Goal: Task Accomplishment & Management: Manage account settings

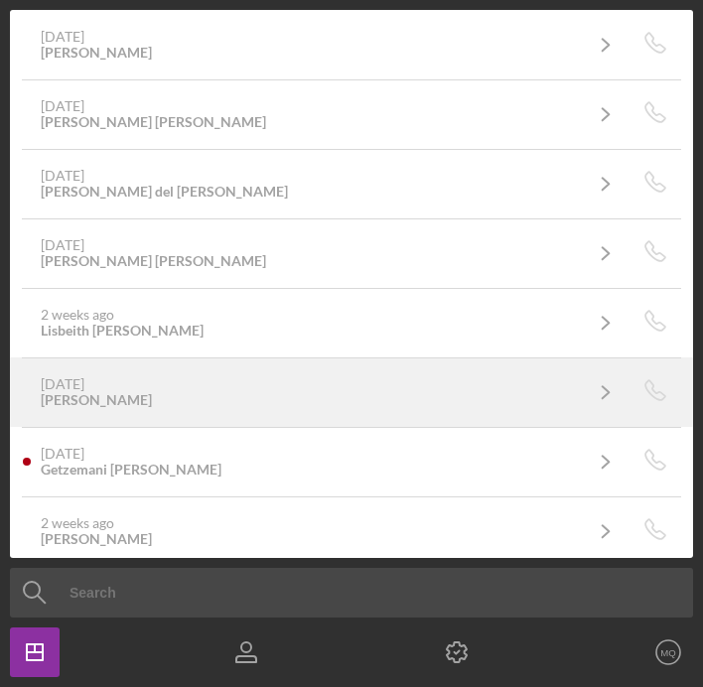
click at [282, 402] on div "[DATE] [PERSON_NAME]" at bounding box center [311, 392] width 540 height 32
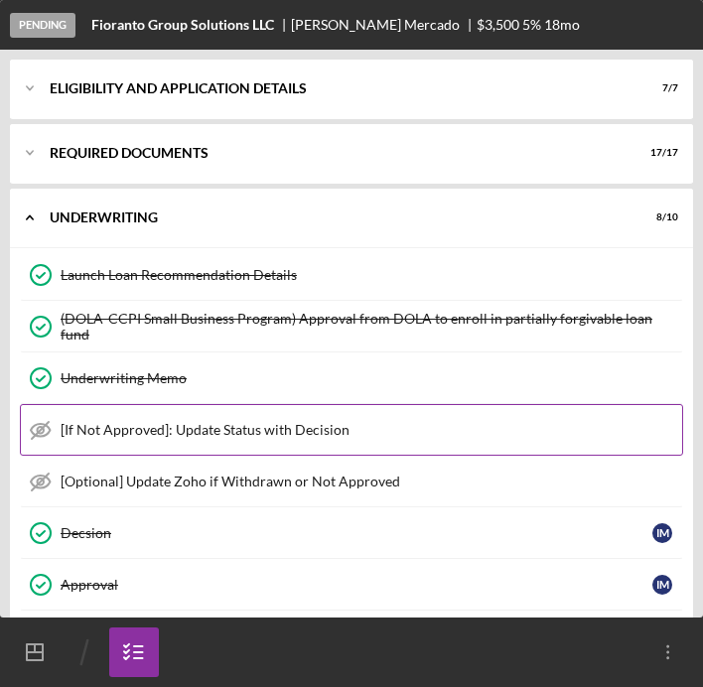
scroll to position [361, 0]
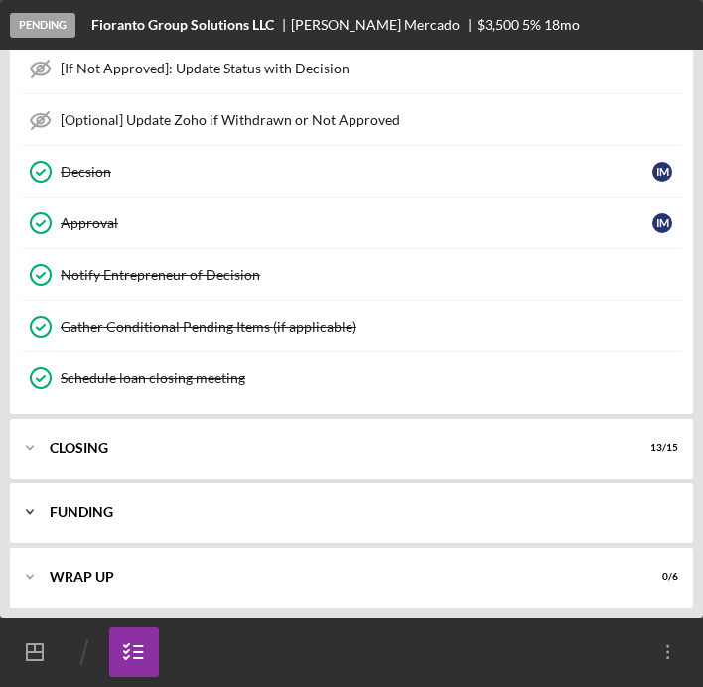
click at [126, 513] on div "Funding" at bounding box center [359, 512] width 619 height 12
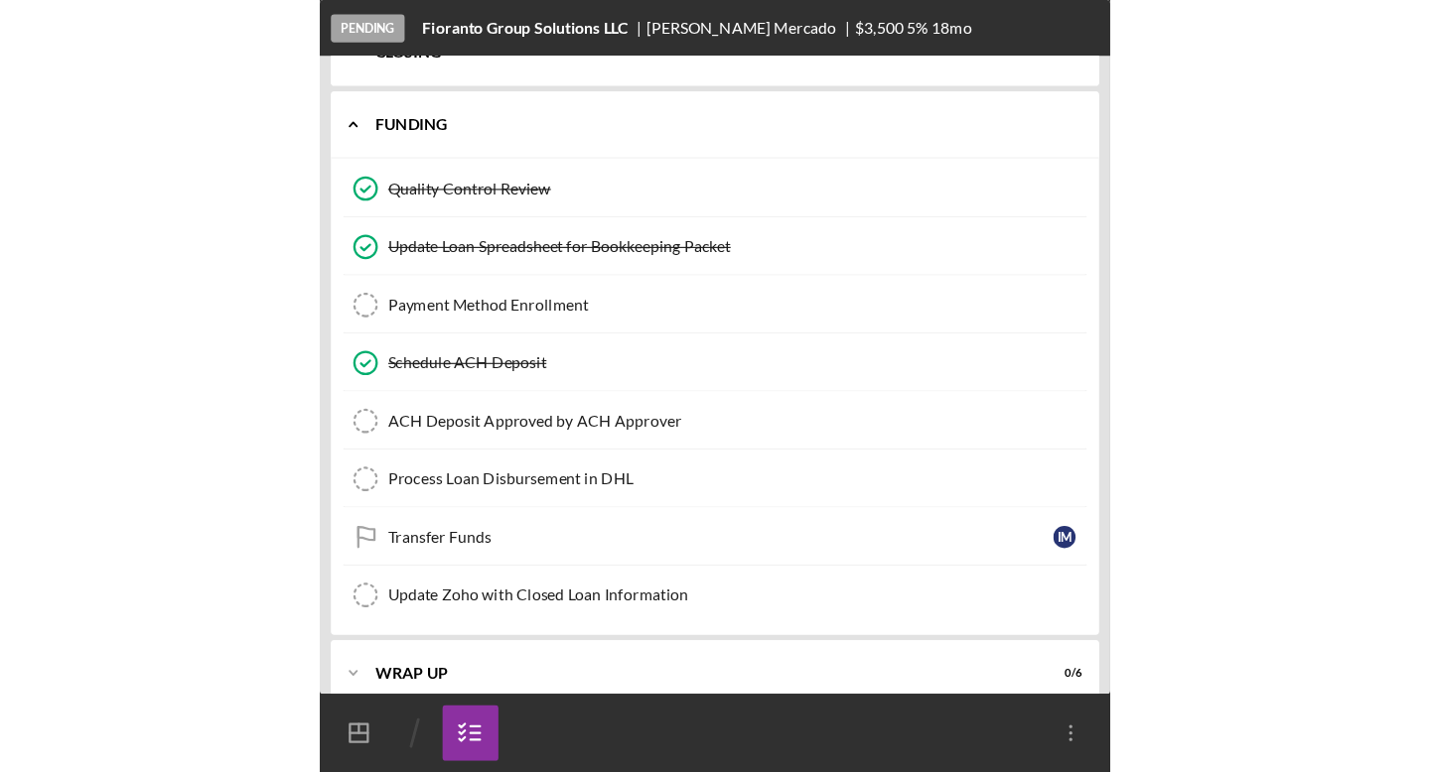
scroll to position [785, 0]
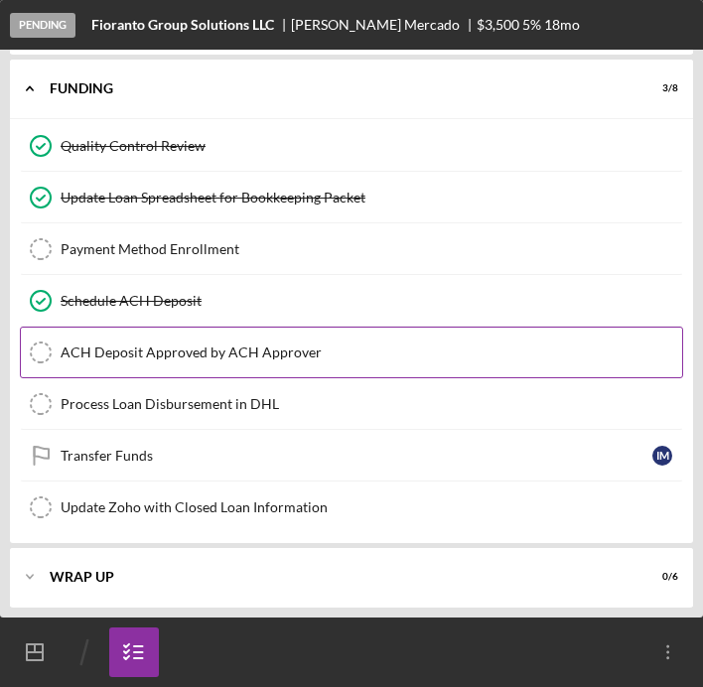
click at [160, 359] on div "ACH Deposit Approved by ACH Approver" at bounding box center [371, 353] width 621 height 16
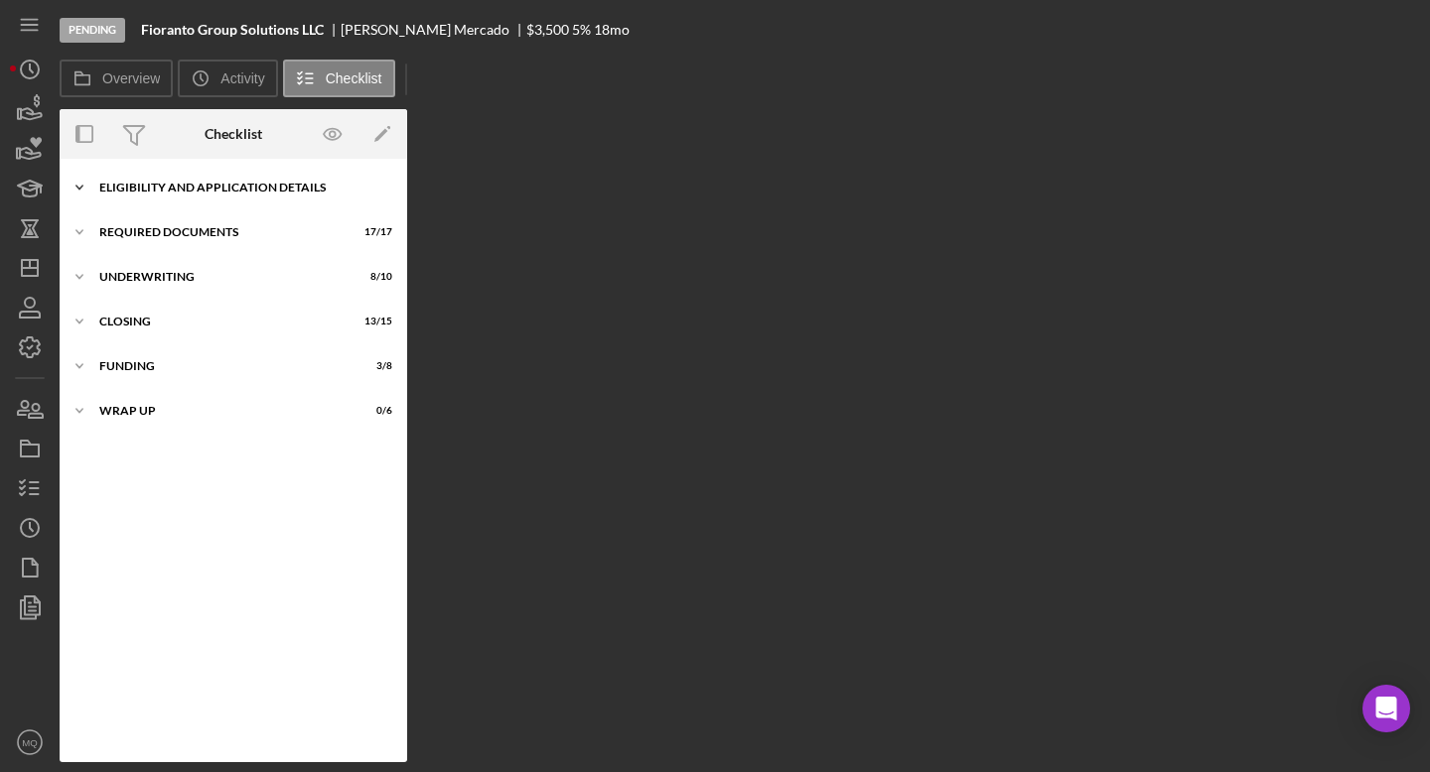
click at [223, 192] on div "Eligibility and Application Details" at bounding box center [240, 188] width 283 height 12
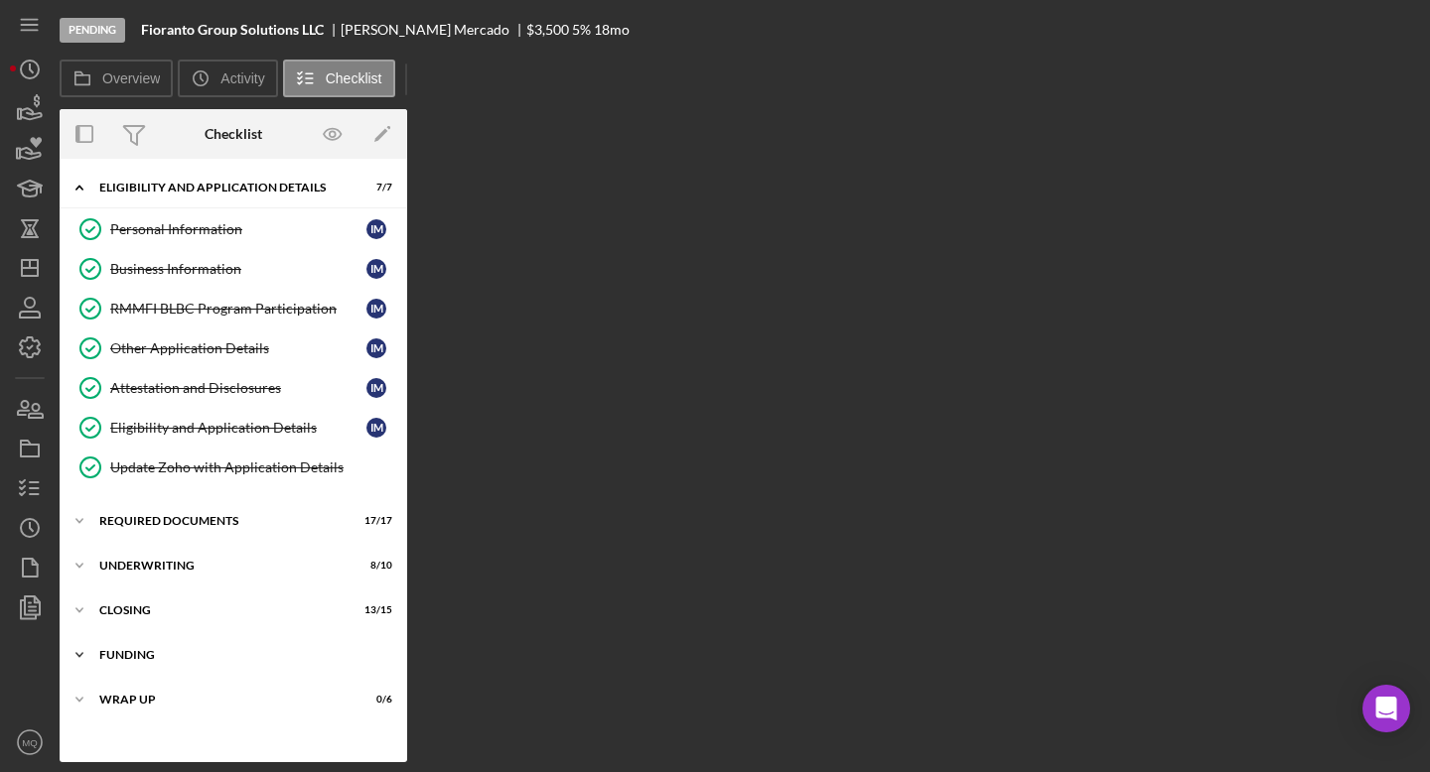
click at [192, 655] on div "Funding" at bounding box center [240, 655] width 283 height 12
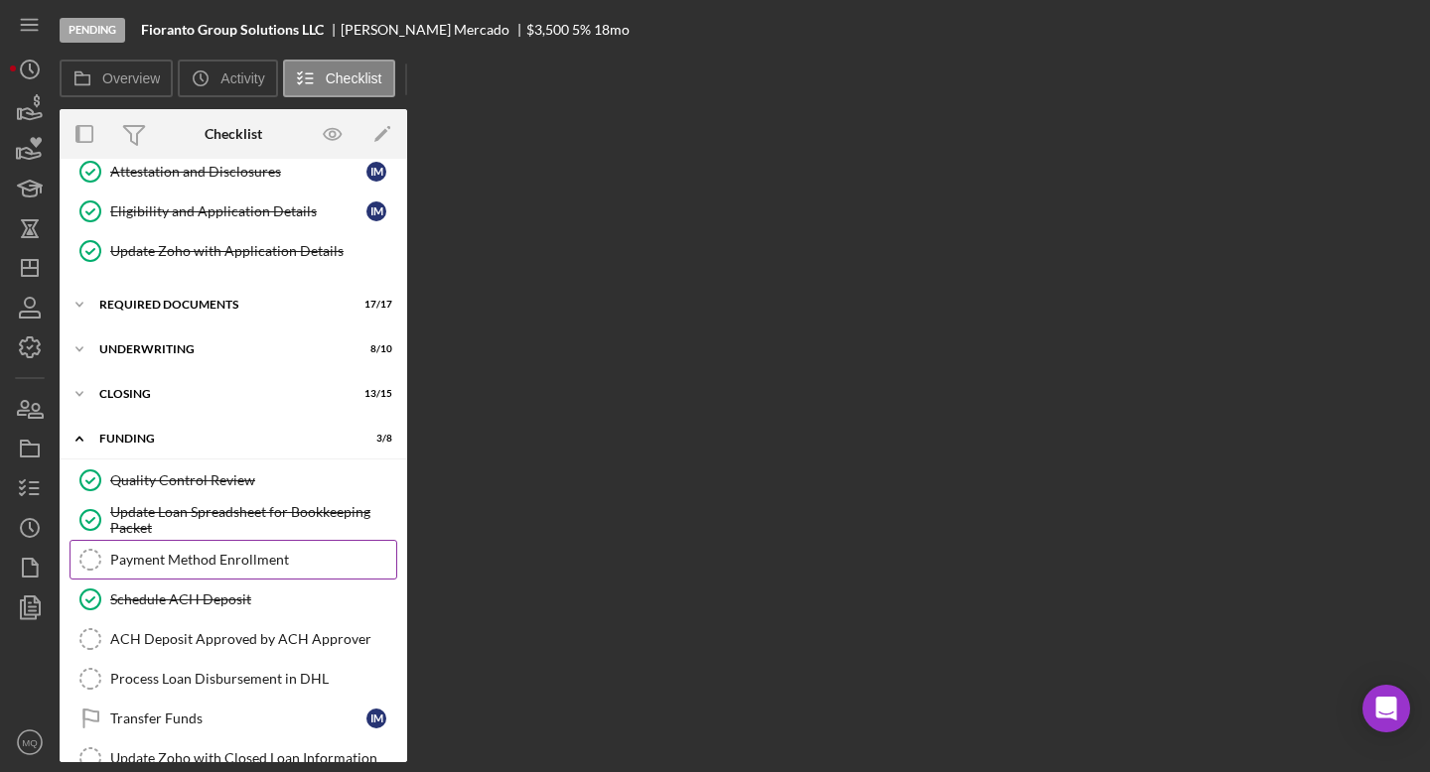
click at [219, 553] on div "Payment Method Enrollment" at bounding box center [253, 560] width 286 height 16
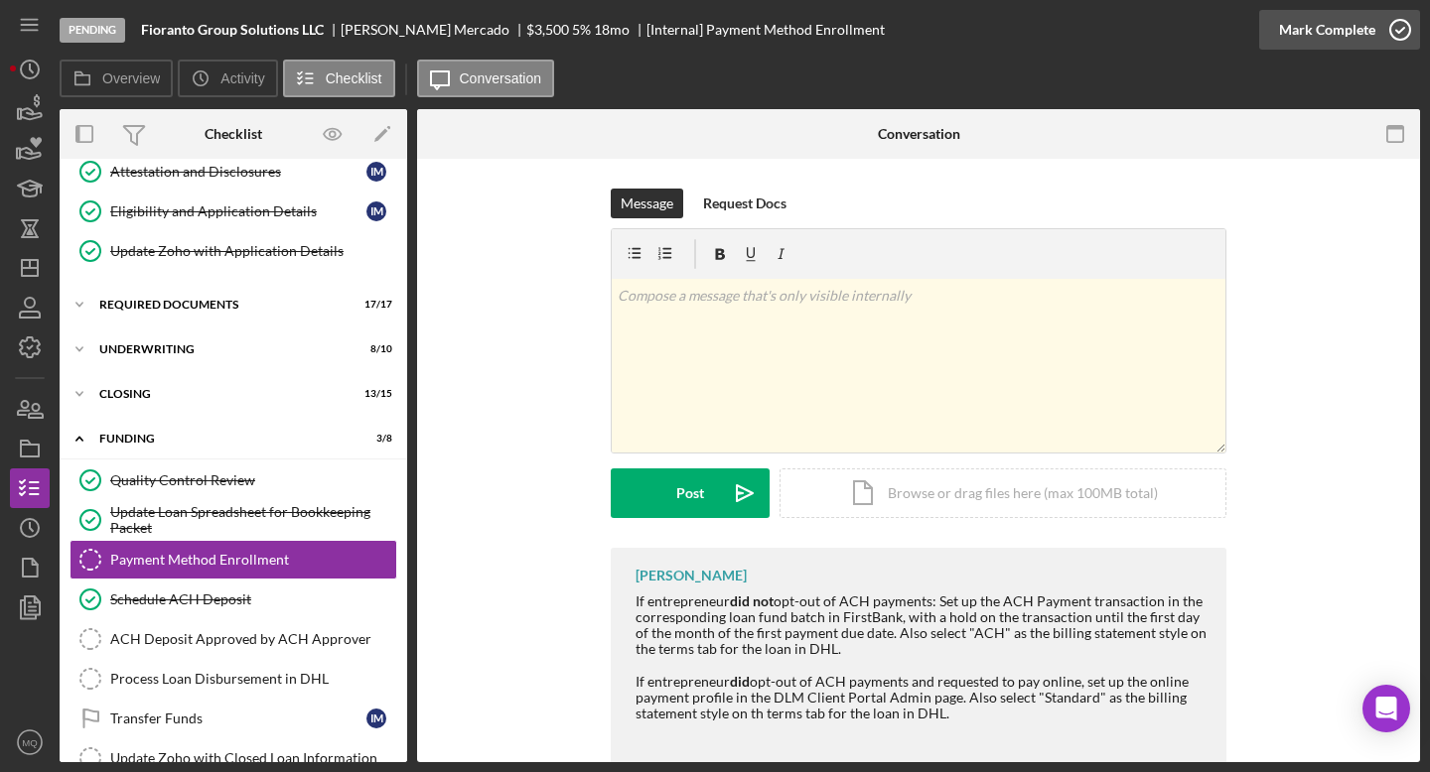
click at [702, 43] on icon "button" at bounding box center [1400, 30] width 50 height 50
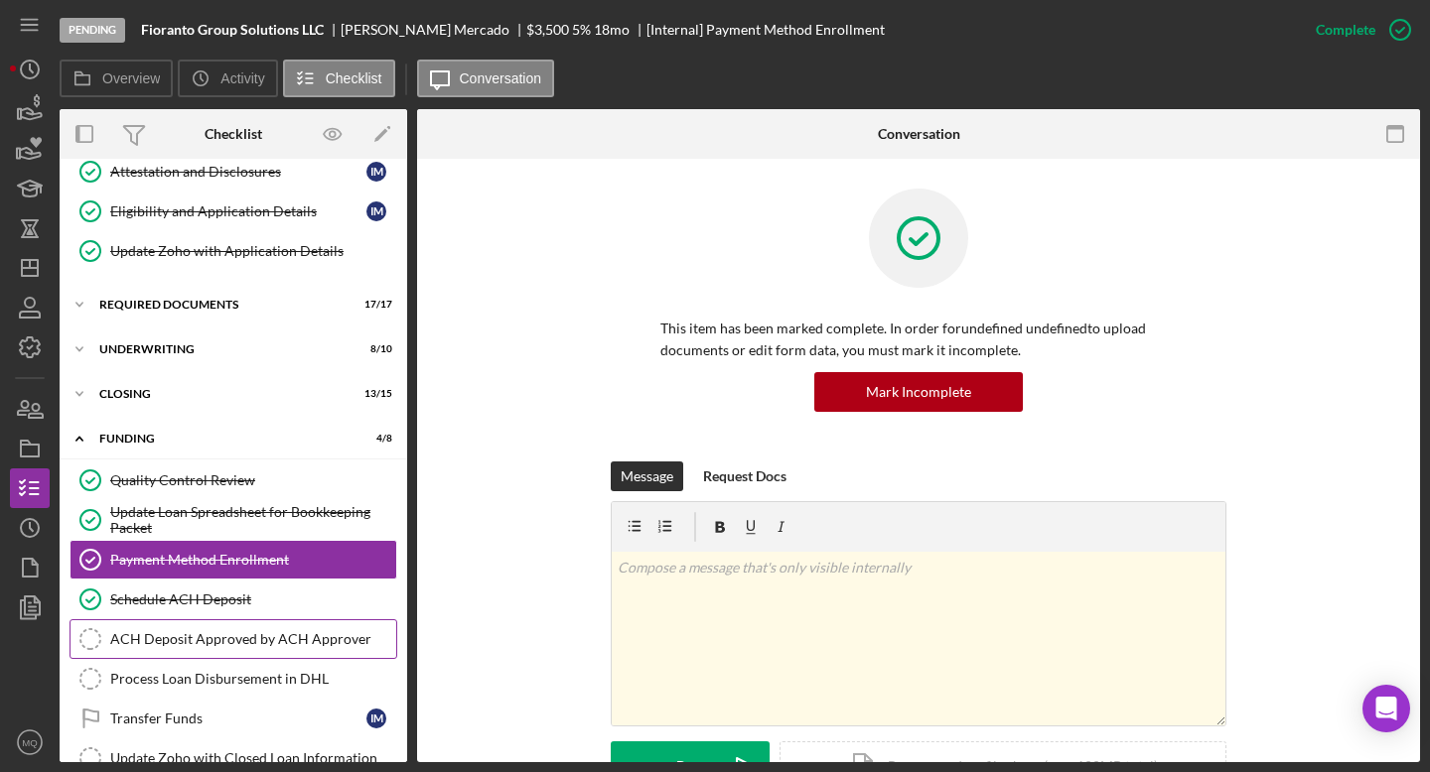
click at [285, 639] on div "ACH Deposit Approved by ACH Approver" at bounding box center [253, 639] width 286 height 16
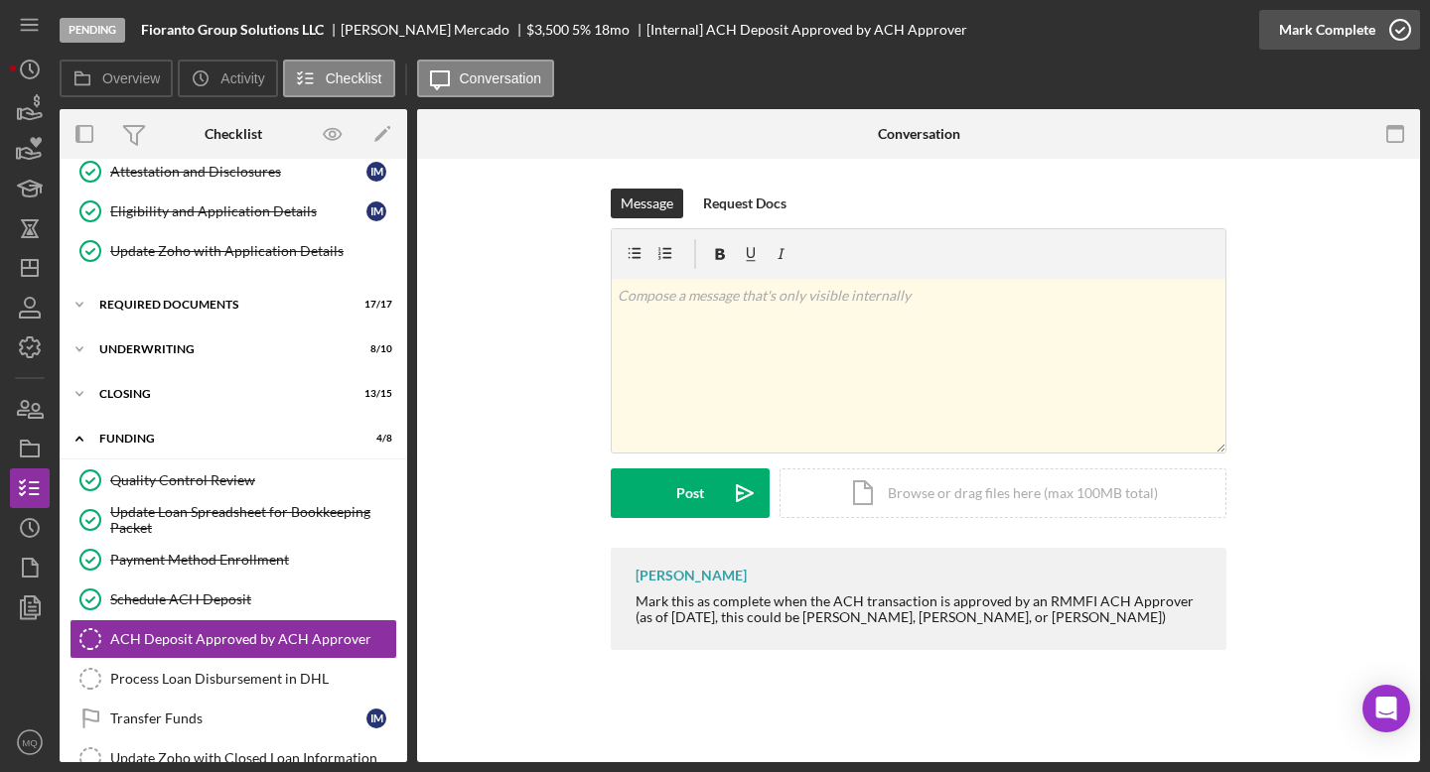
click at [702, 33] on icon "button" at bounding box center [1400, 30] width 50 height 50
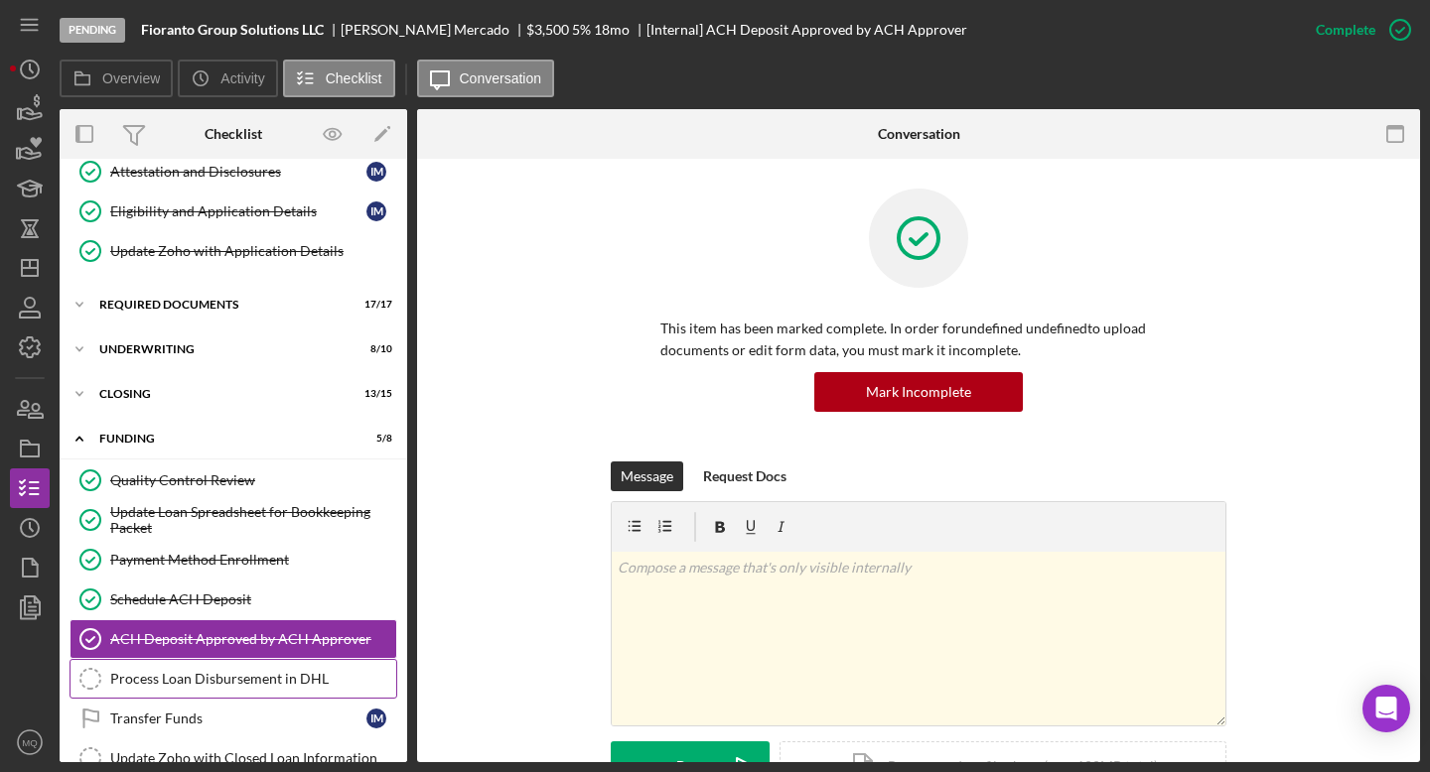
click at [230, 682] on div "Process Loan Disbursement in DHL" at bounding box center [253, 679] width 286 height 16
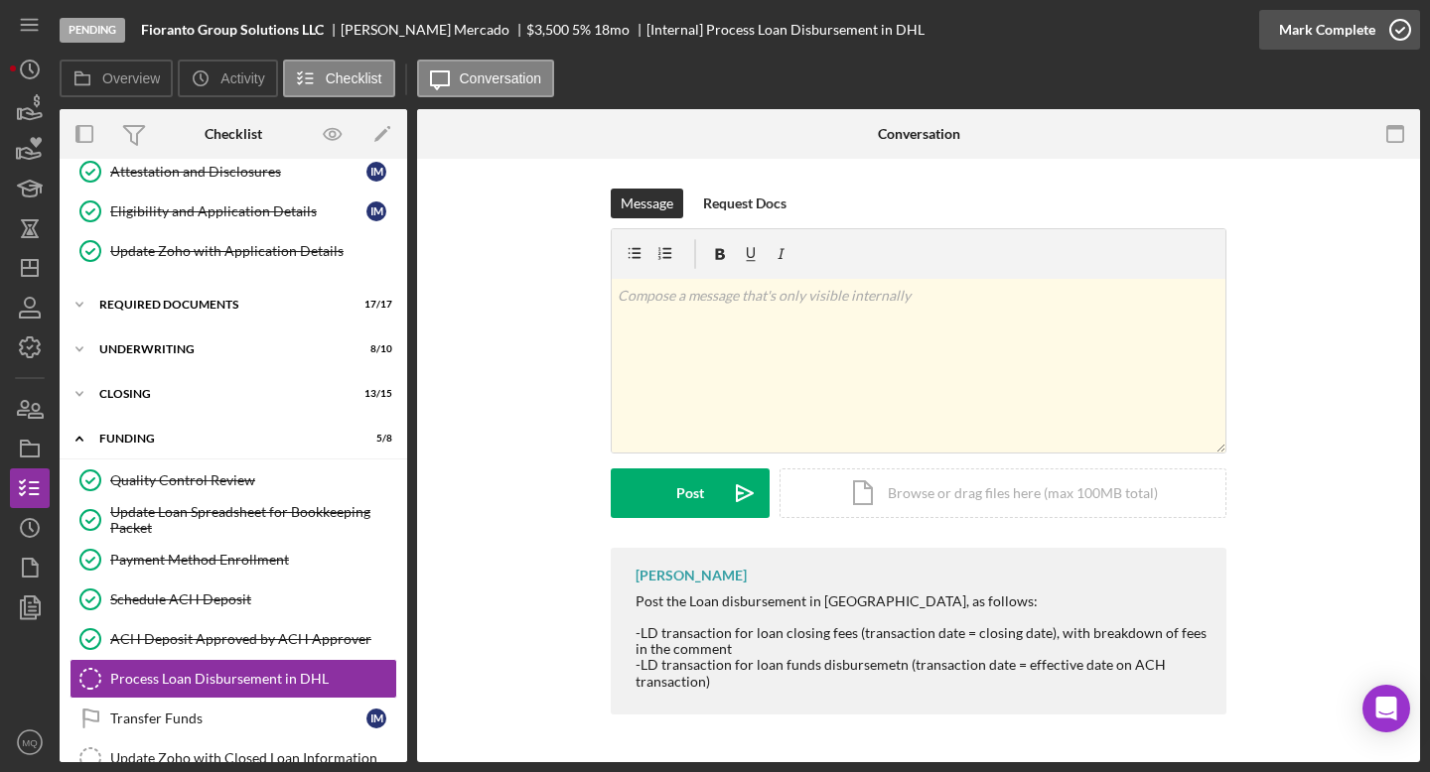
click at [702, 31] on icon "button" at bounding box center [1400, 30] width 50 height 50
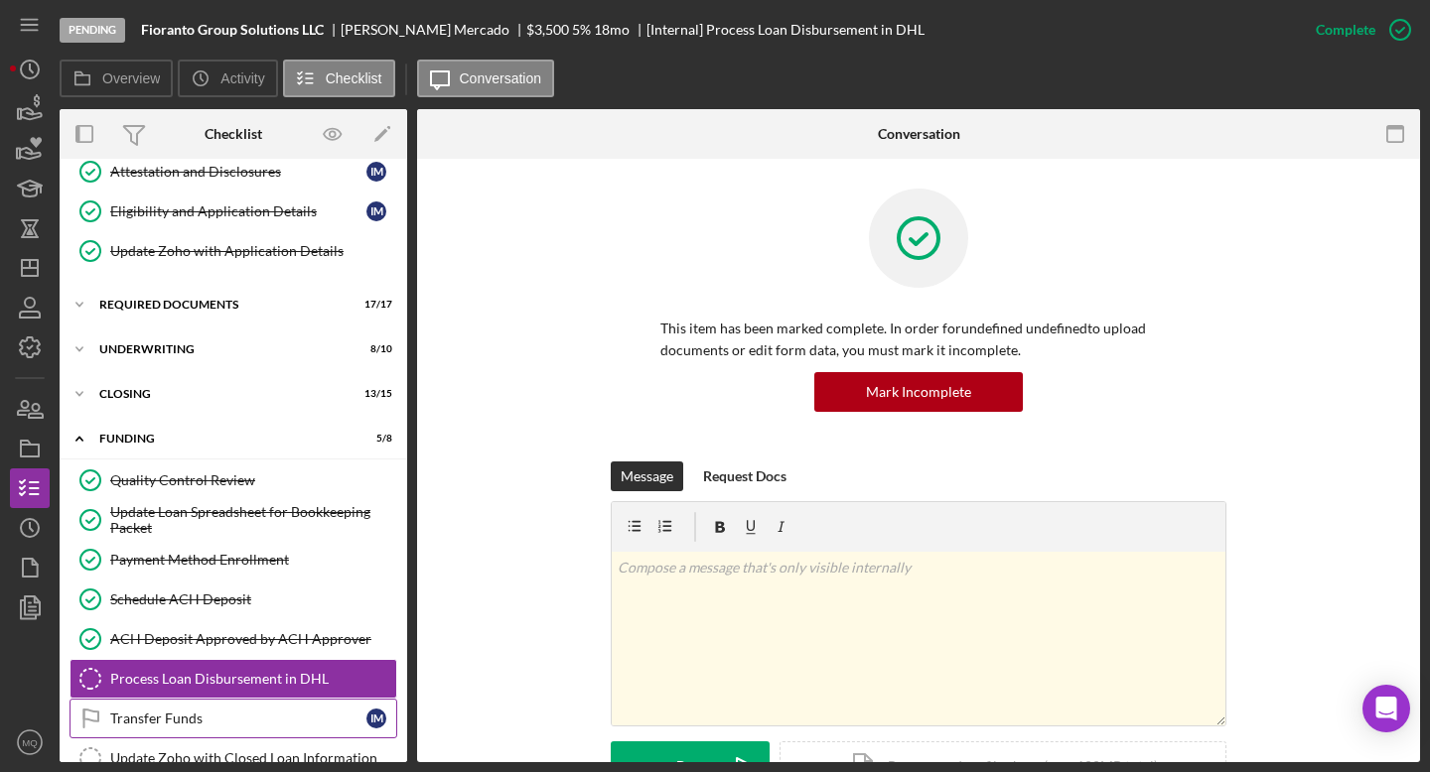
click at [242, 686] on div "Transfer Funds" at bounding box center [238, 719] width 256 height 16
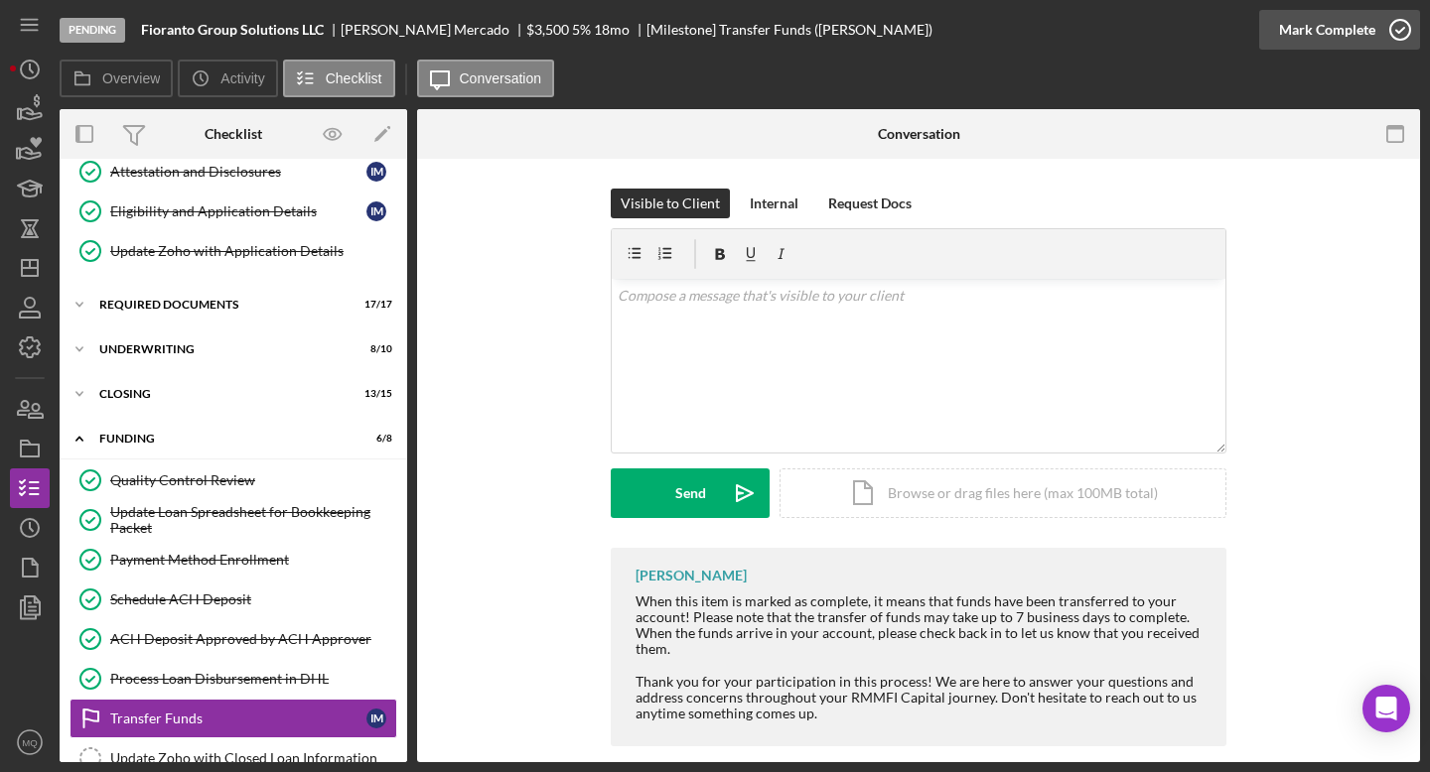
click at [702, 28] on icon "button" at bounding box center [1400, 30] width 50 height 50
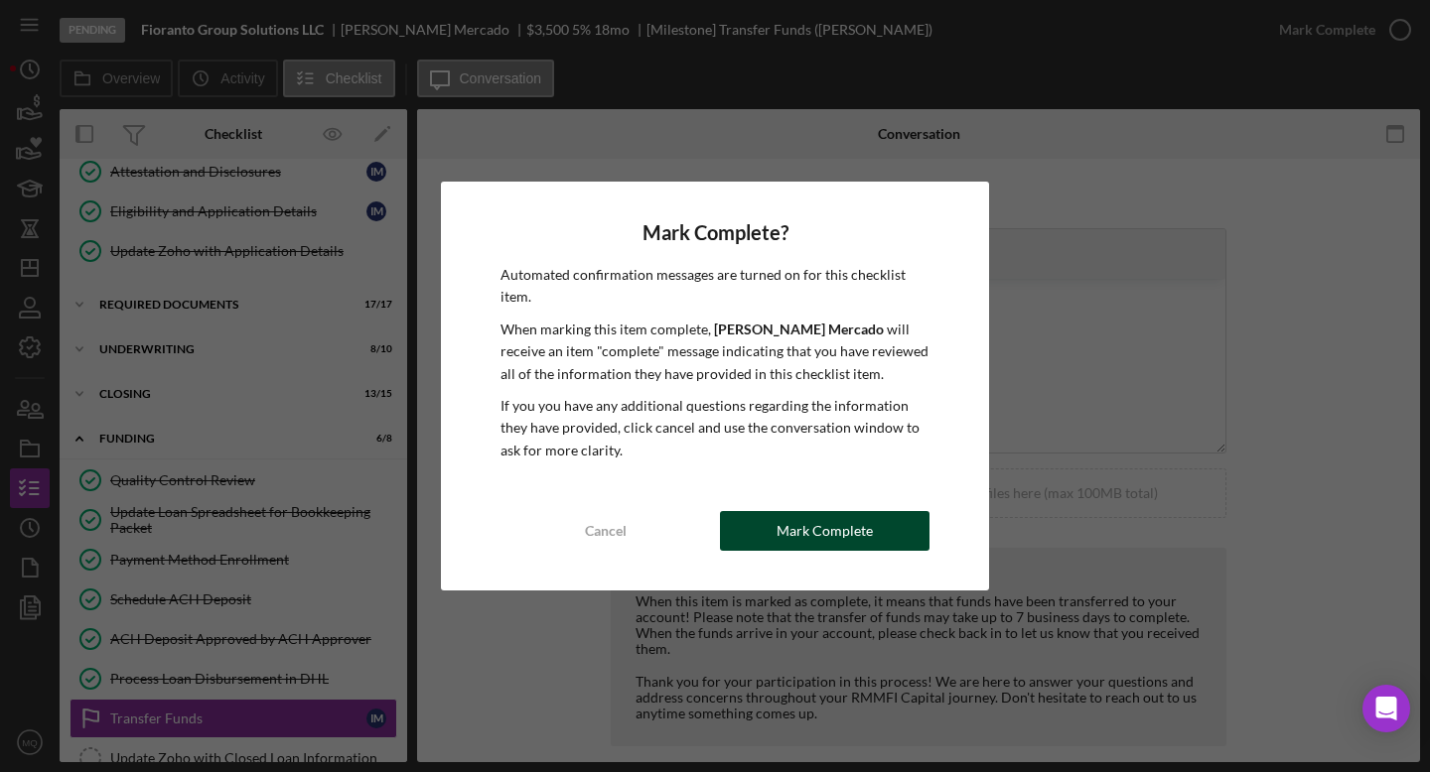
click at [702, 522] on div "Mark Complete" at bounding box center [824, 531] width 96 height 40
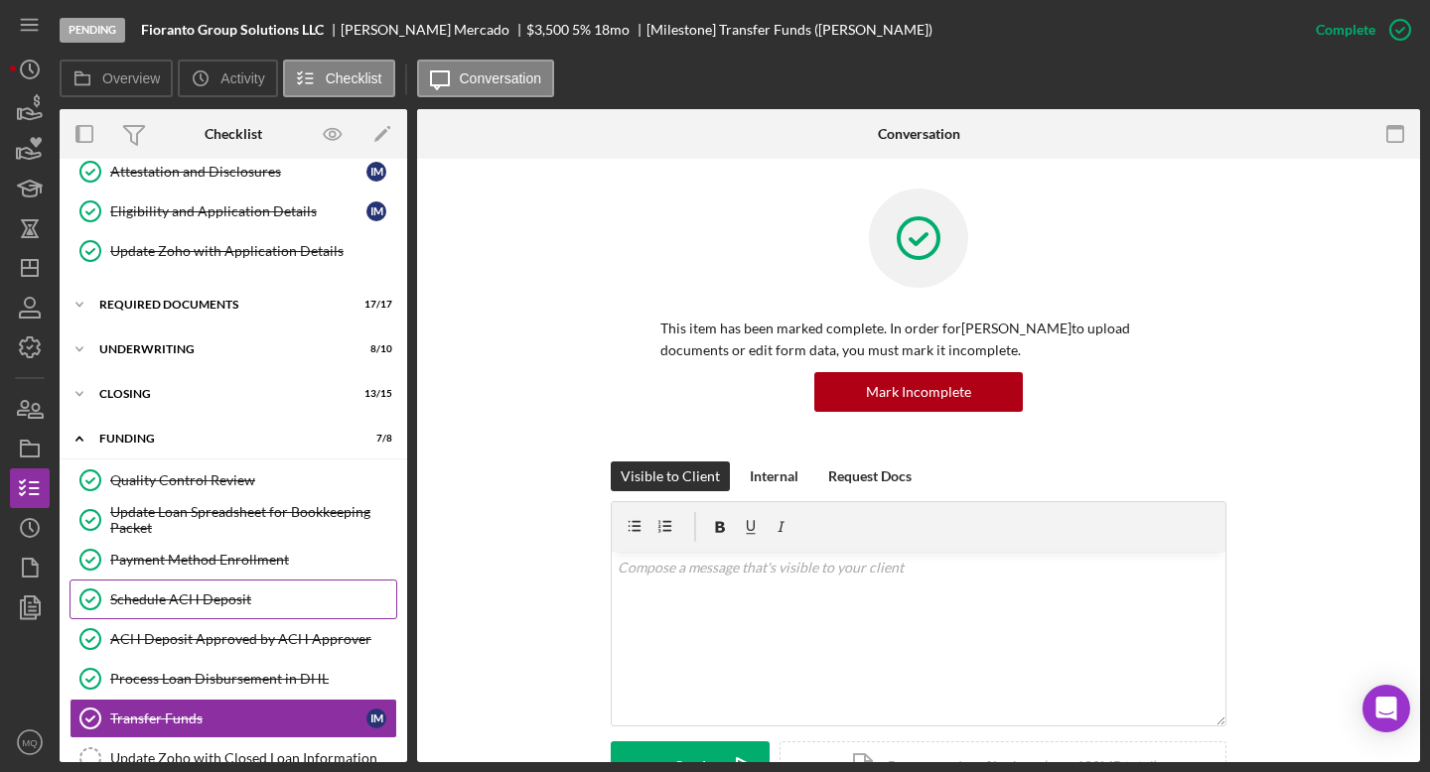
scroll to position [297, 0]
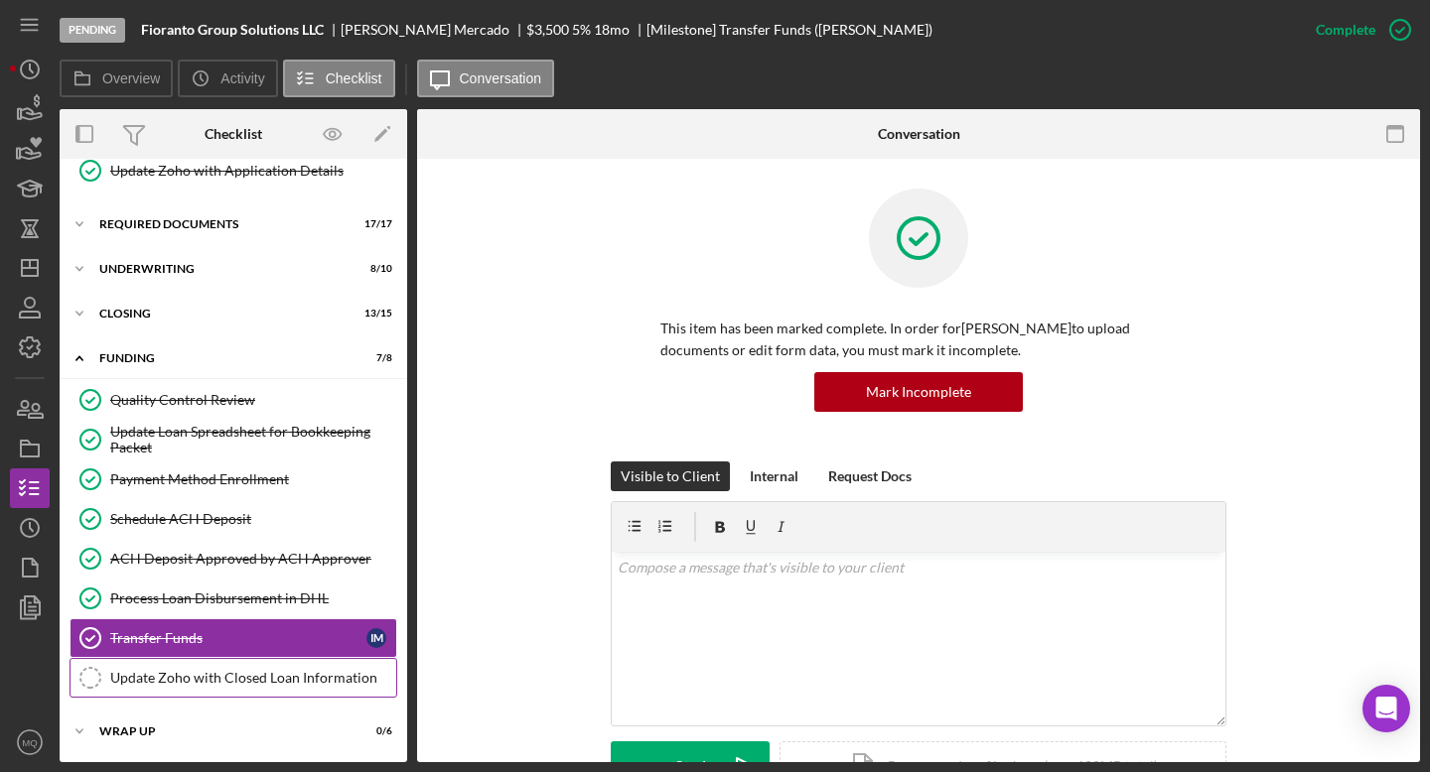
click at [247, 680] on div "Update Zoho with Closed Loan Information" at bounding box center [253, 678] width 286 height 16
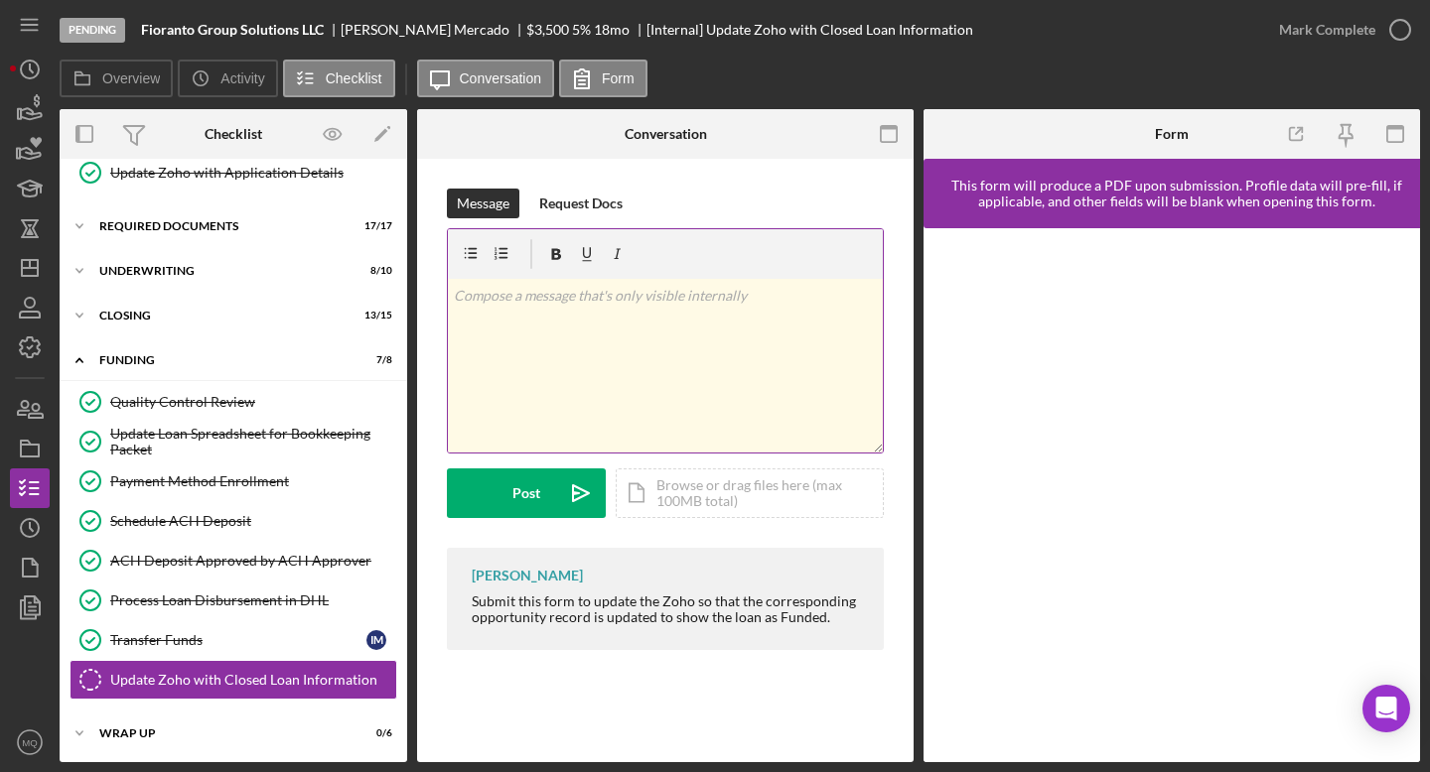
scroll to position [297, 0]
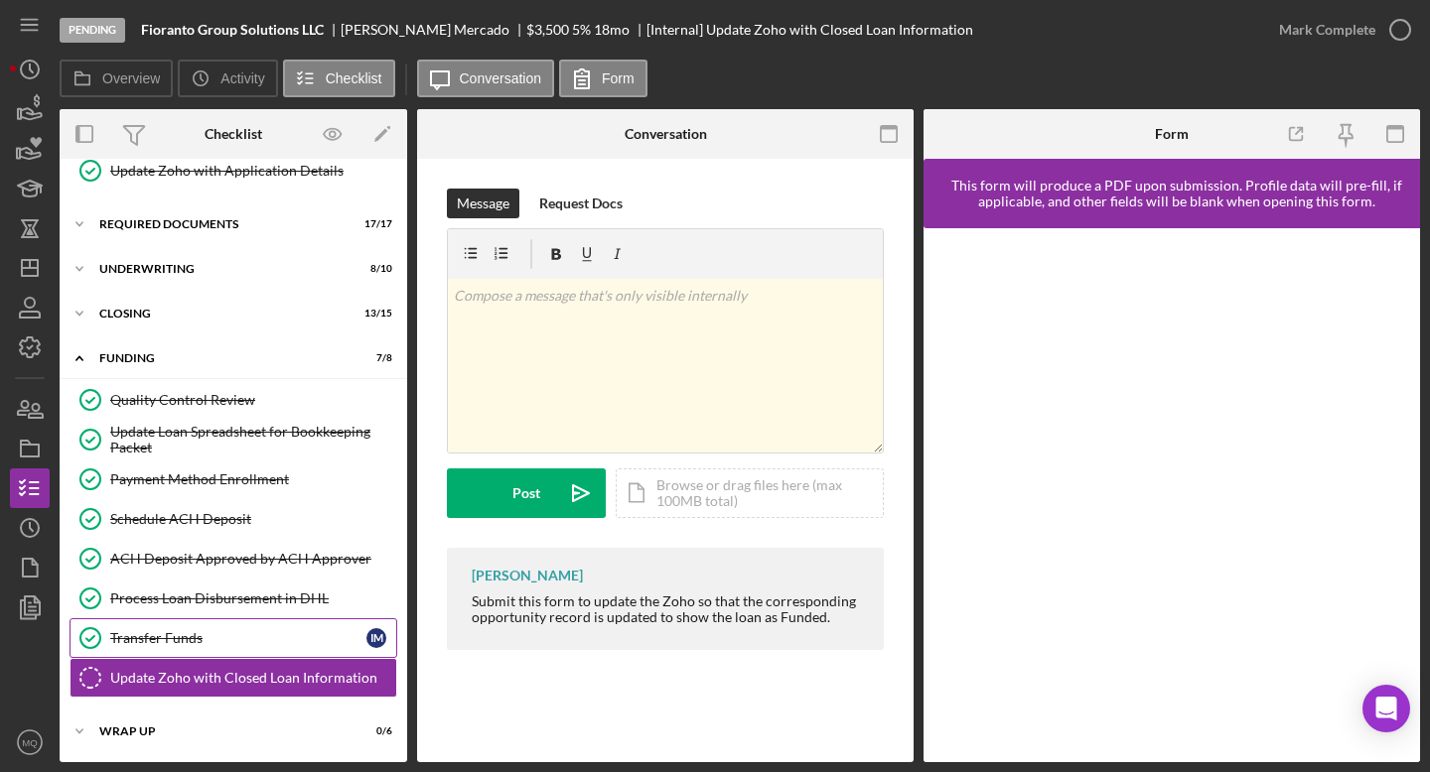
click at [270, 650] on link "Transfer Funds Transfer Funds I M" at bounding box center [233, 639] width 328 height 40
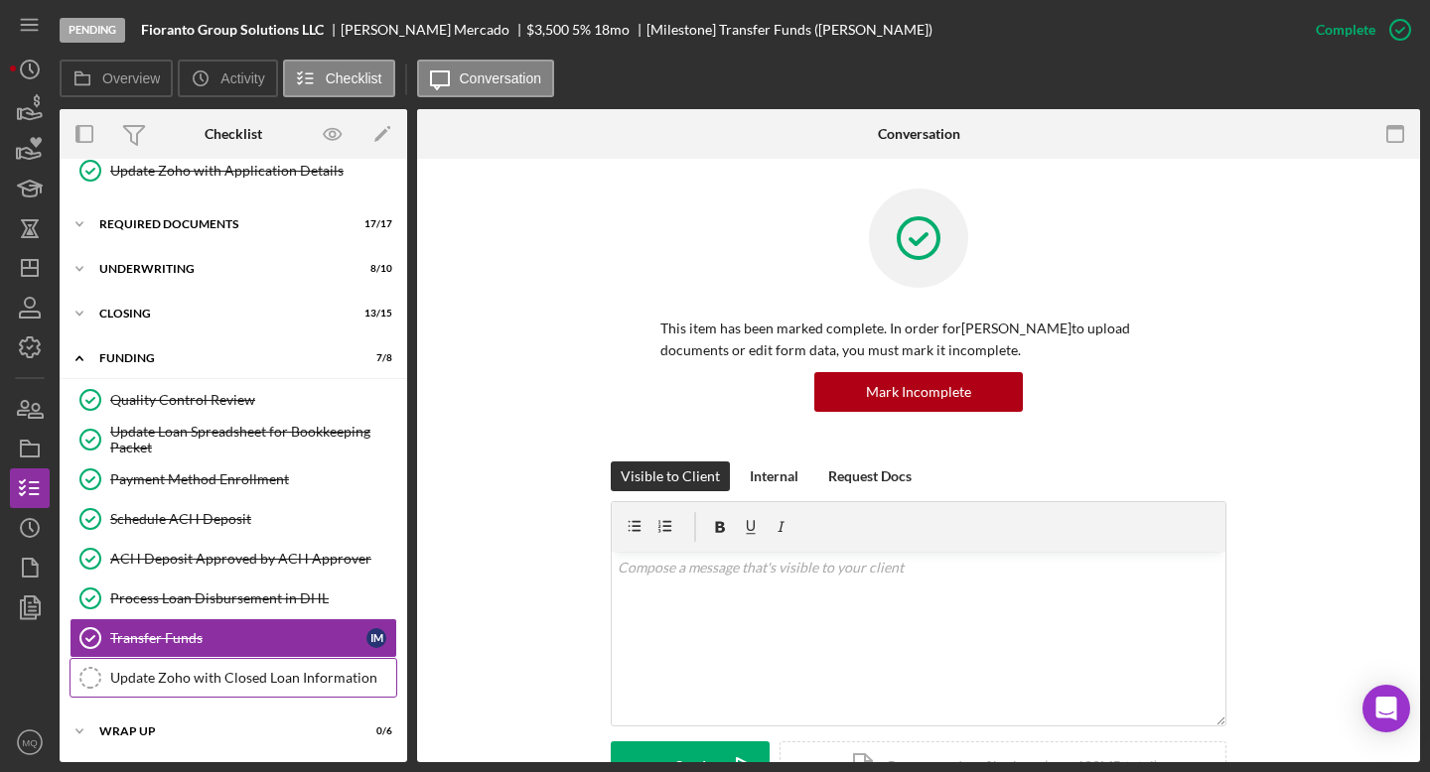
click at [286, 678] on div "Update Zoho with Closed Loan Information" at bounding box center [253, 678] width 286 height 16
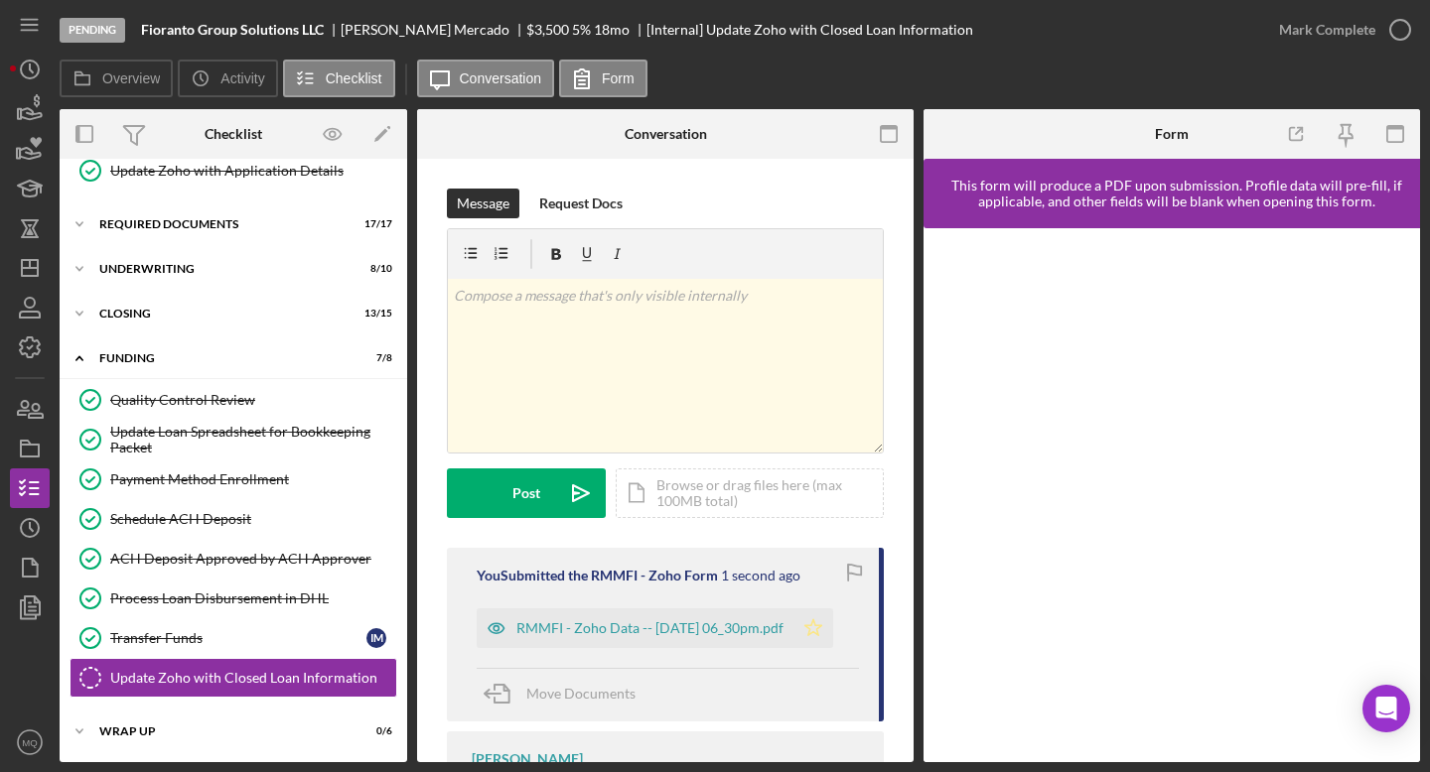
click at [702, 638] on icon "Icon/Star" at bounding box center [813, 629] width 40 height 40
click at [702, 33] on icon "button" at bounding box center [1400, 30] width 50 height 50
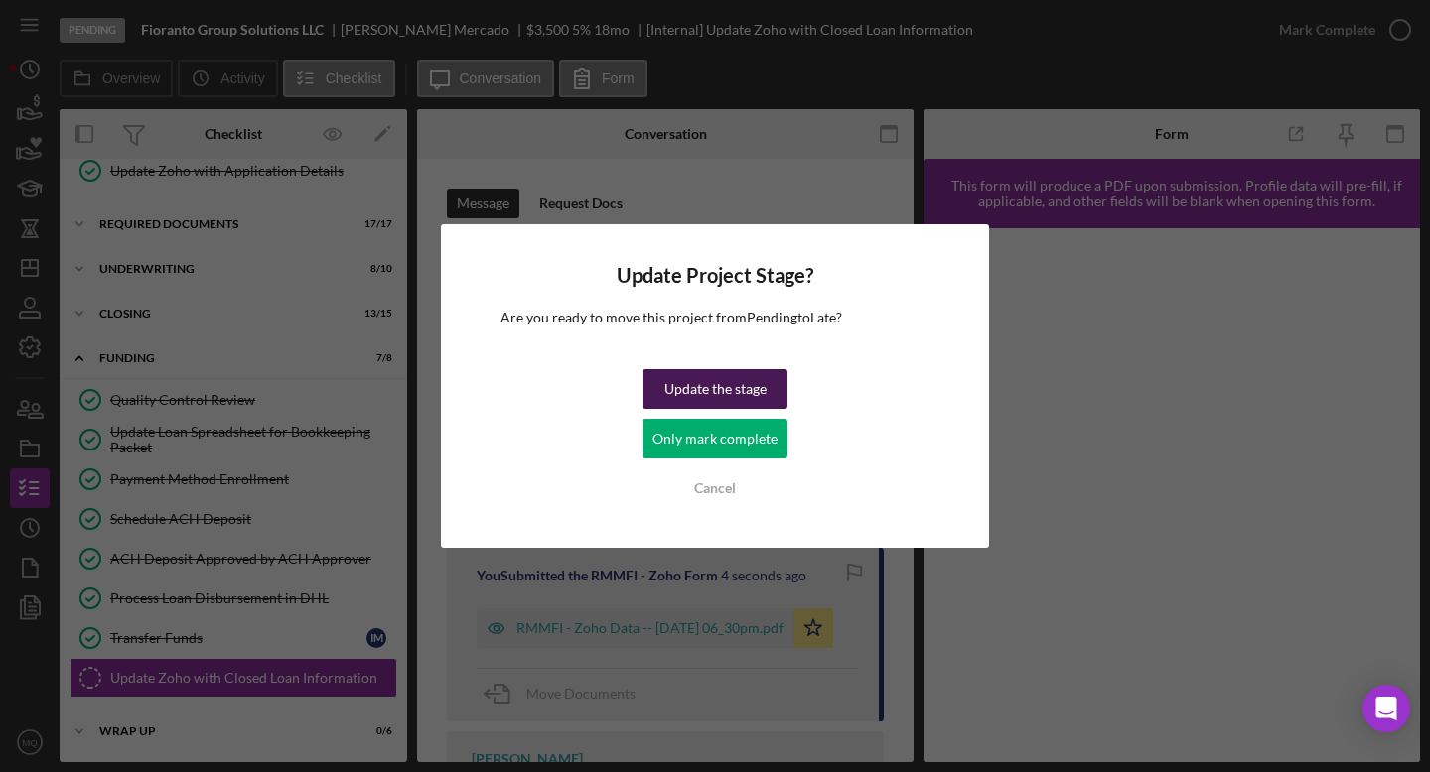
click at [702, 390] on div "Update the stage" at bounding box center [715, 389] width 102 height 40
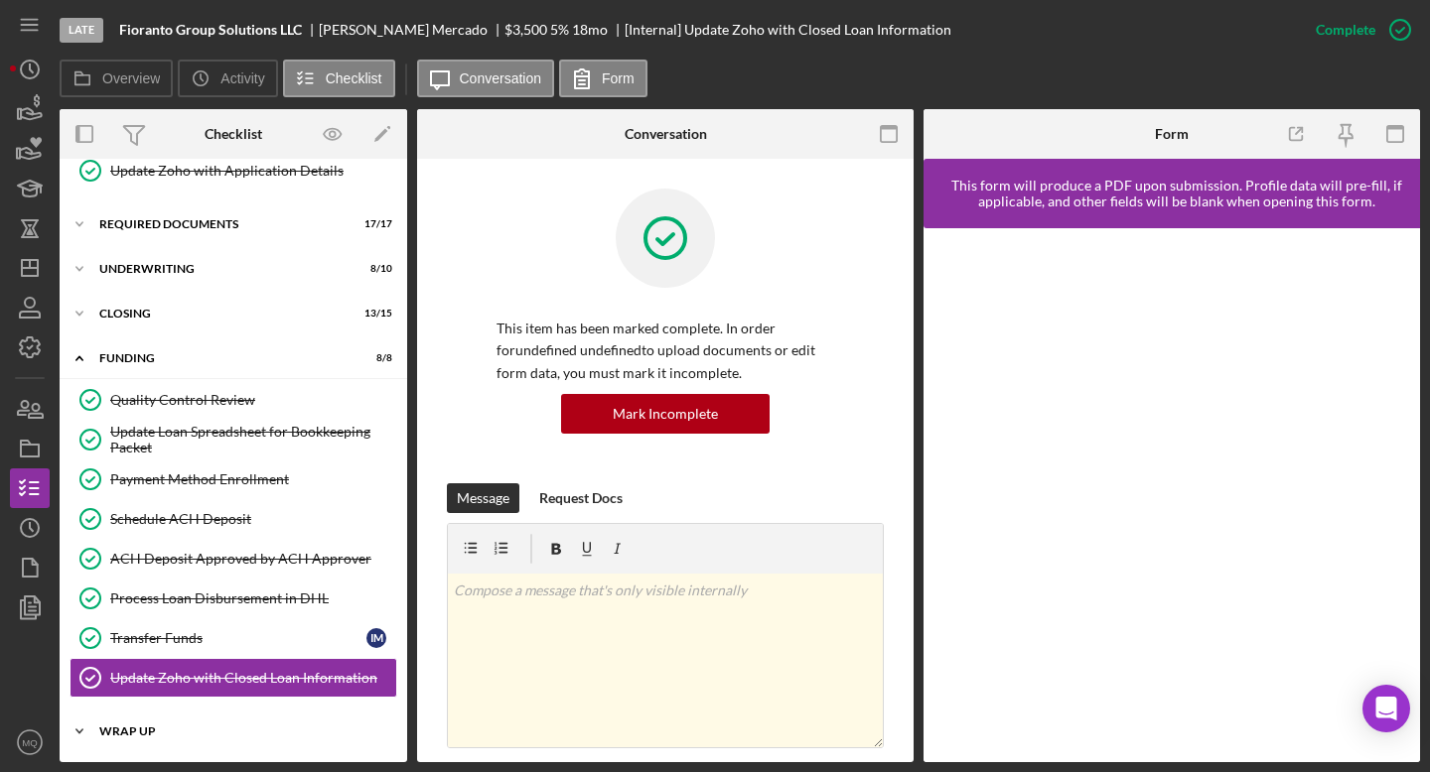
click at [145, 686] on div "Wrap Up" at bounding box center [240, 732] width 283 height 12
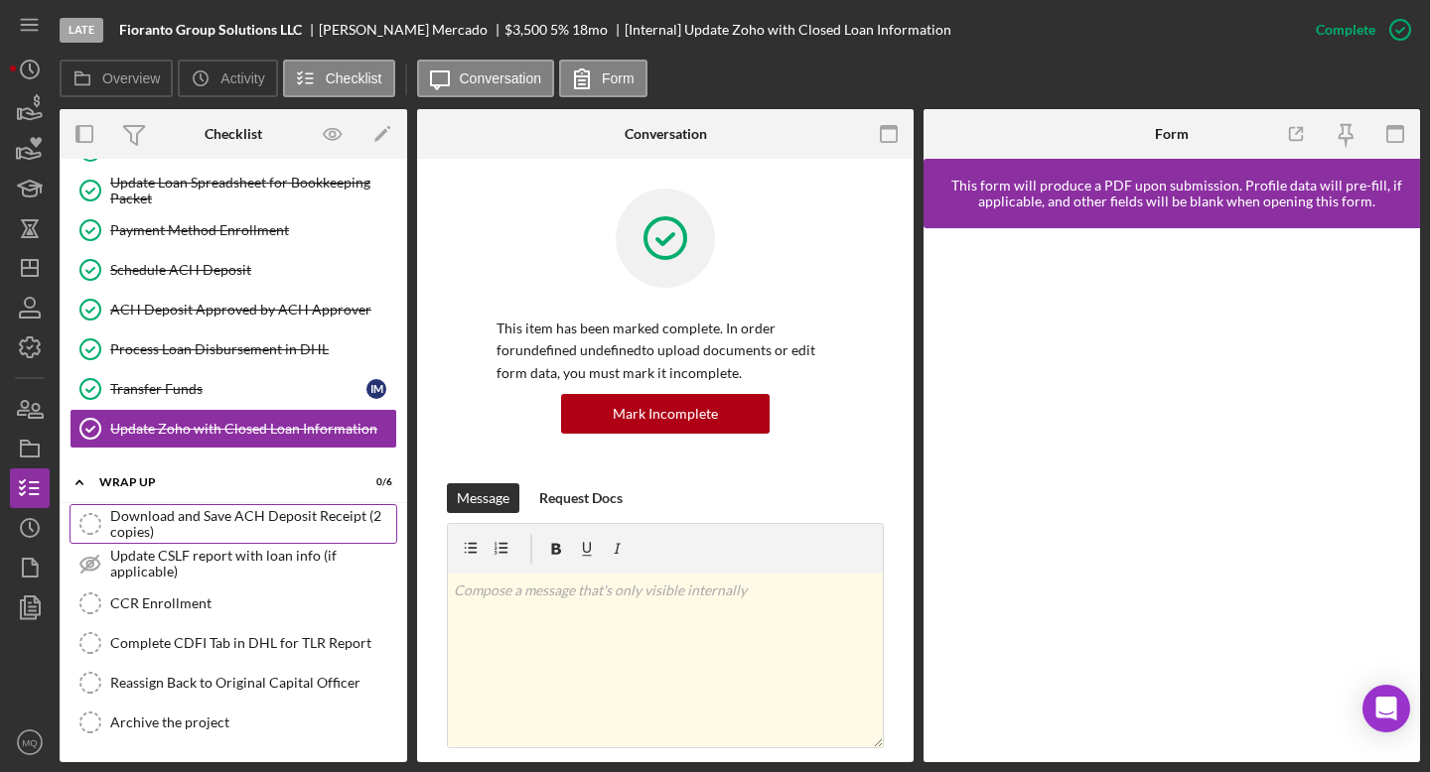
click at [275, 515] on div "Download and Save ACH Deposit Receipt (2 copies)" at bounding box center [253, 524] width 286 height 32
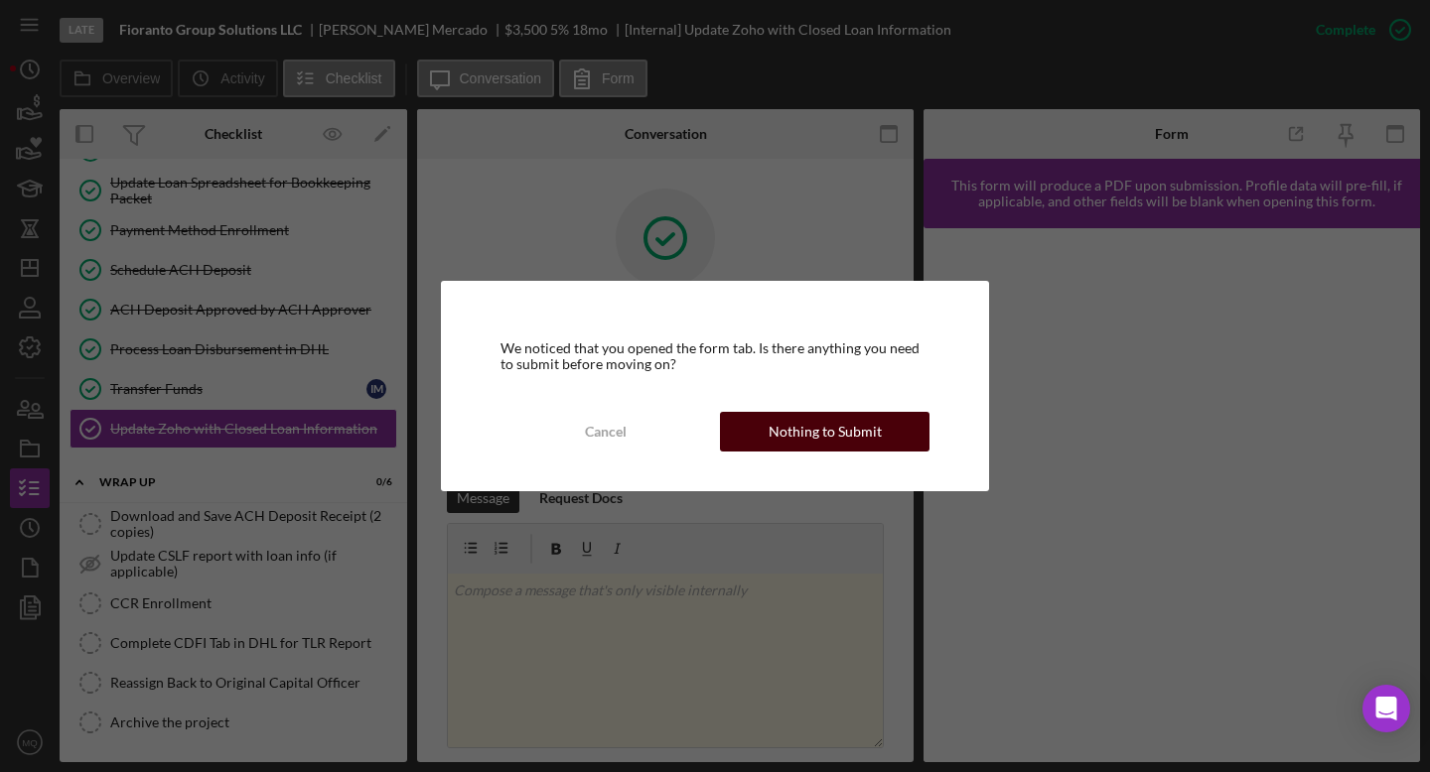
click at [702, 440] on div "Nothing to Submit" at bounding box center [824, 432] width 113 height 40
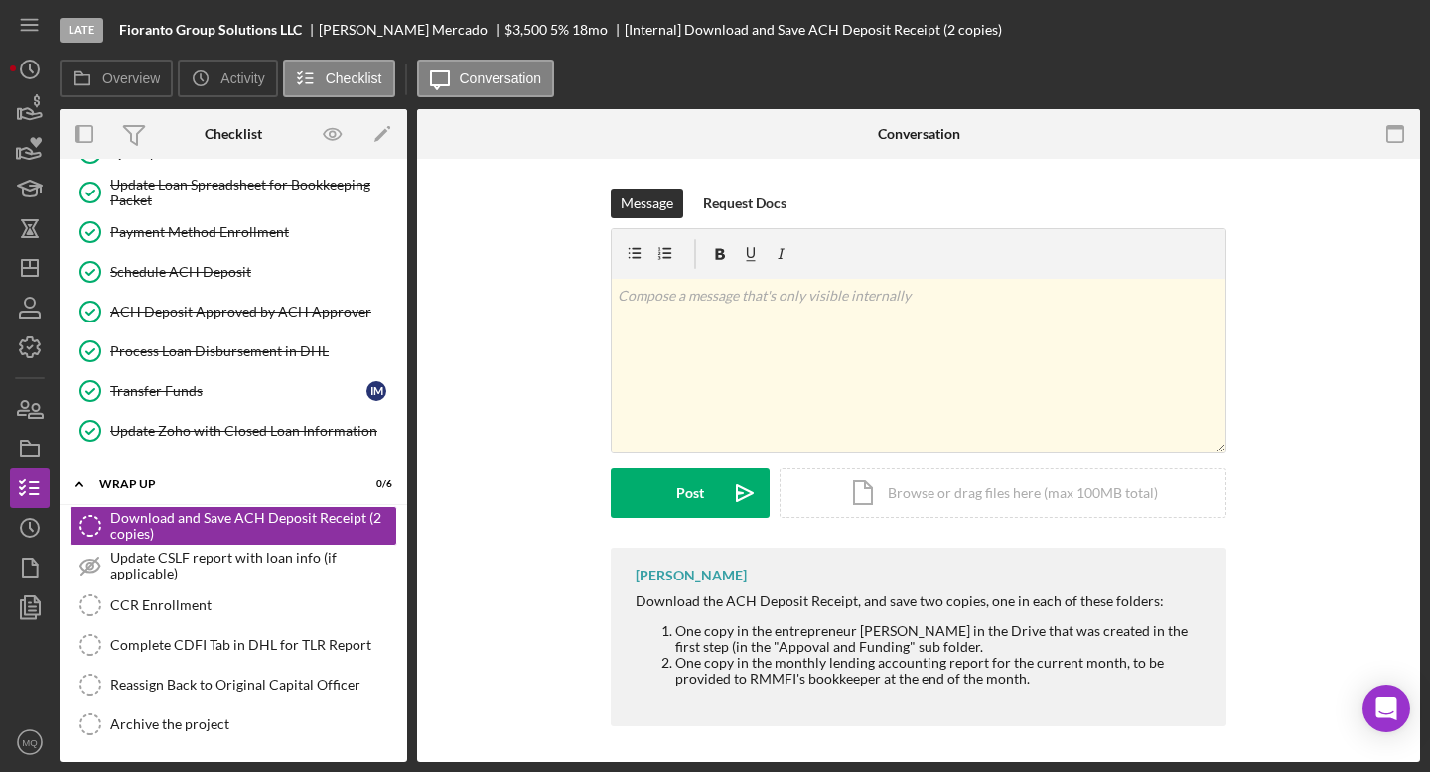
scroll to position [546, 0]
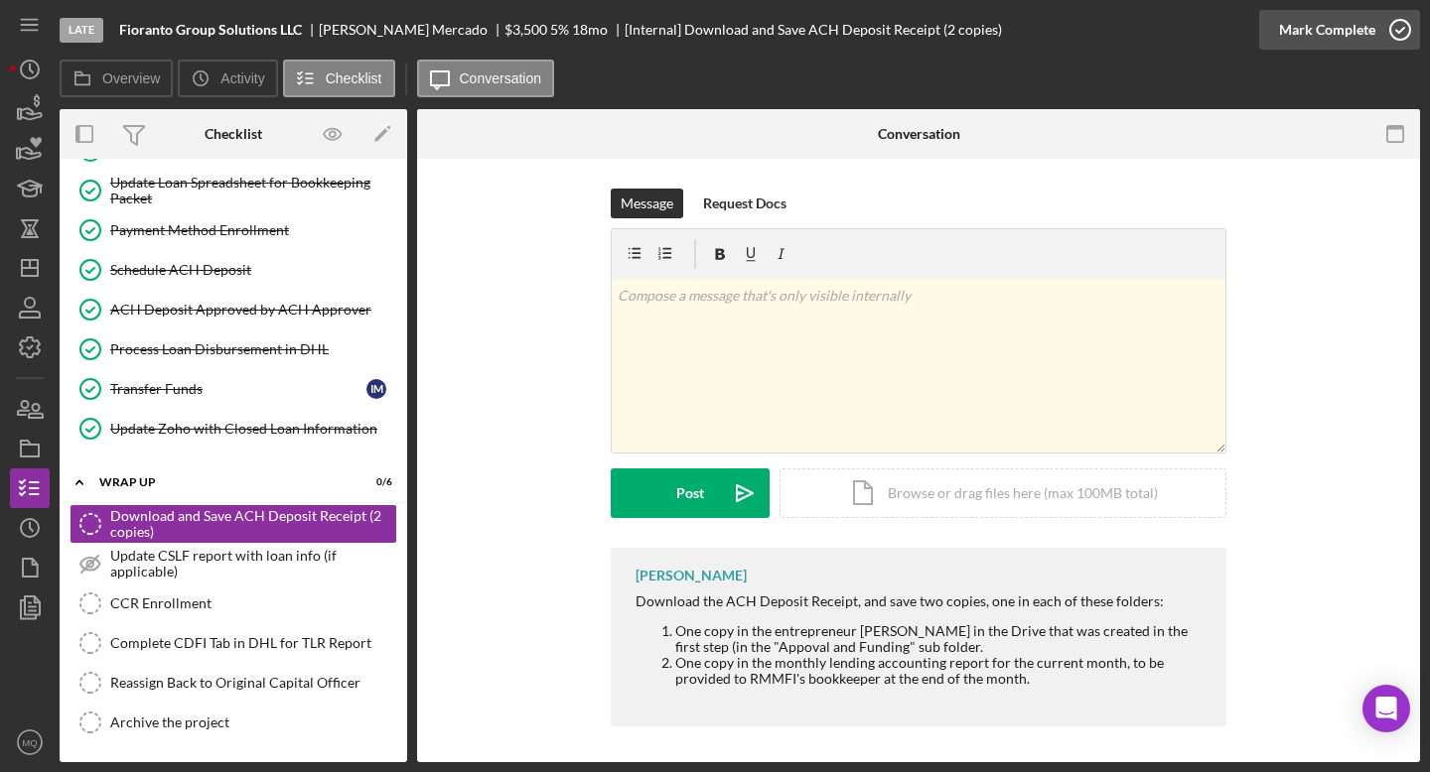
click at [702, 34] on icon "button" at bounding box center [1400, 30] width 50 height 50
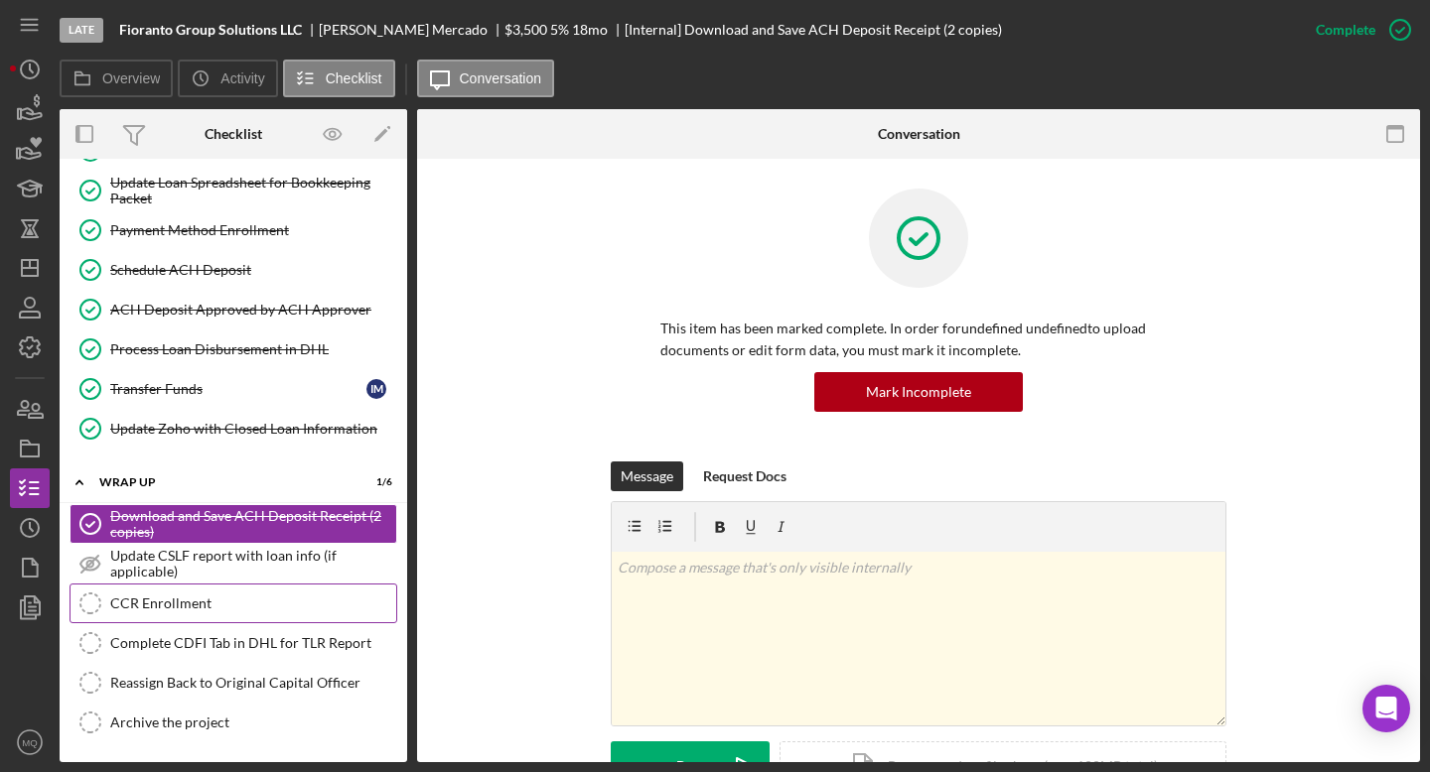
click at [286, 595] on link "CCR Enrollment CCR Enrollment" at bounding box center [233, 604] width 328 height 40
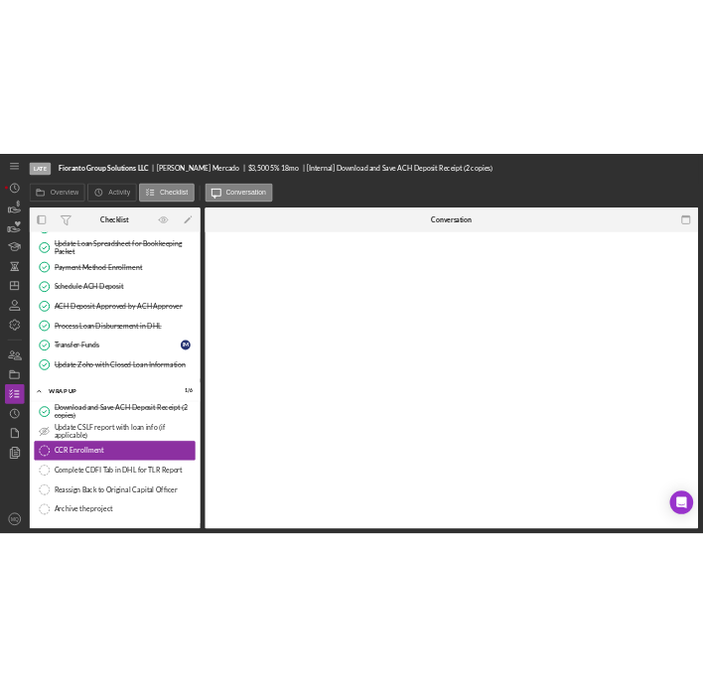
scroll to position [546, 0]
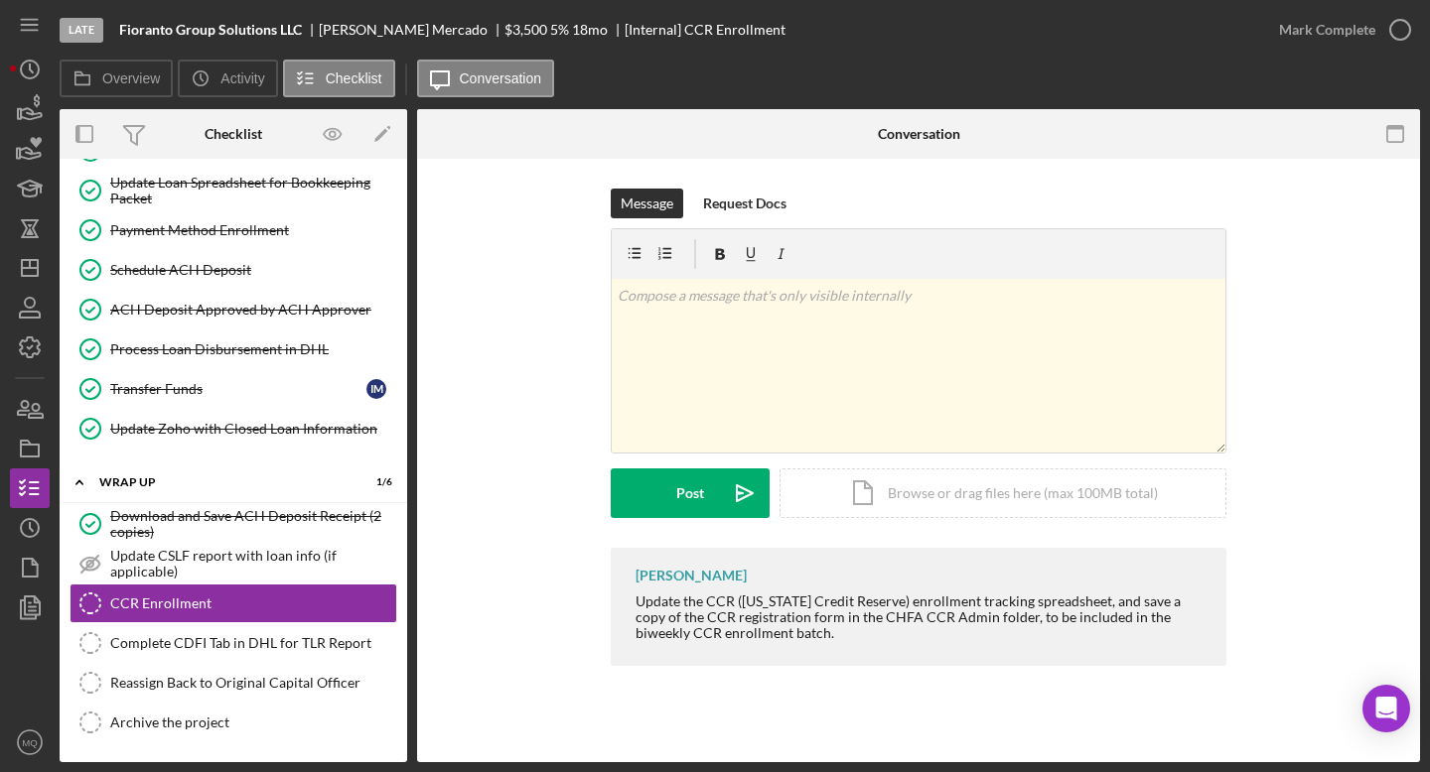
click at [702, 8] on div "Mark Complete" at bounding box center [1339, 30] width 161 height 60
click at [702, 27] on icon "button" at bounding box center [1400, 30] width 50 height 50
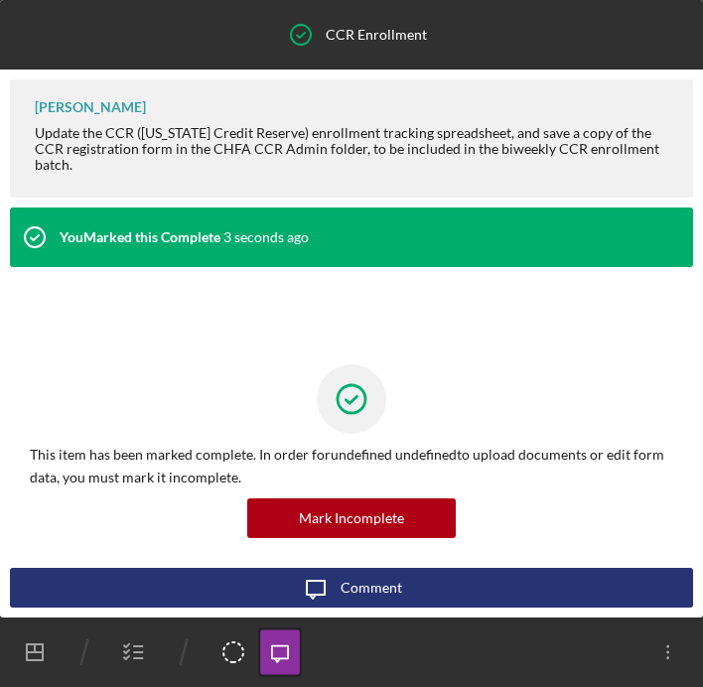
scroll to position [0, 0]
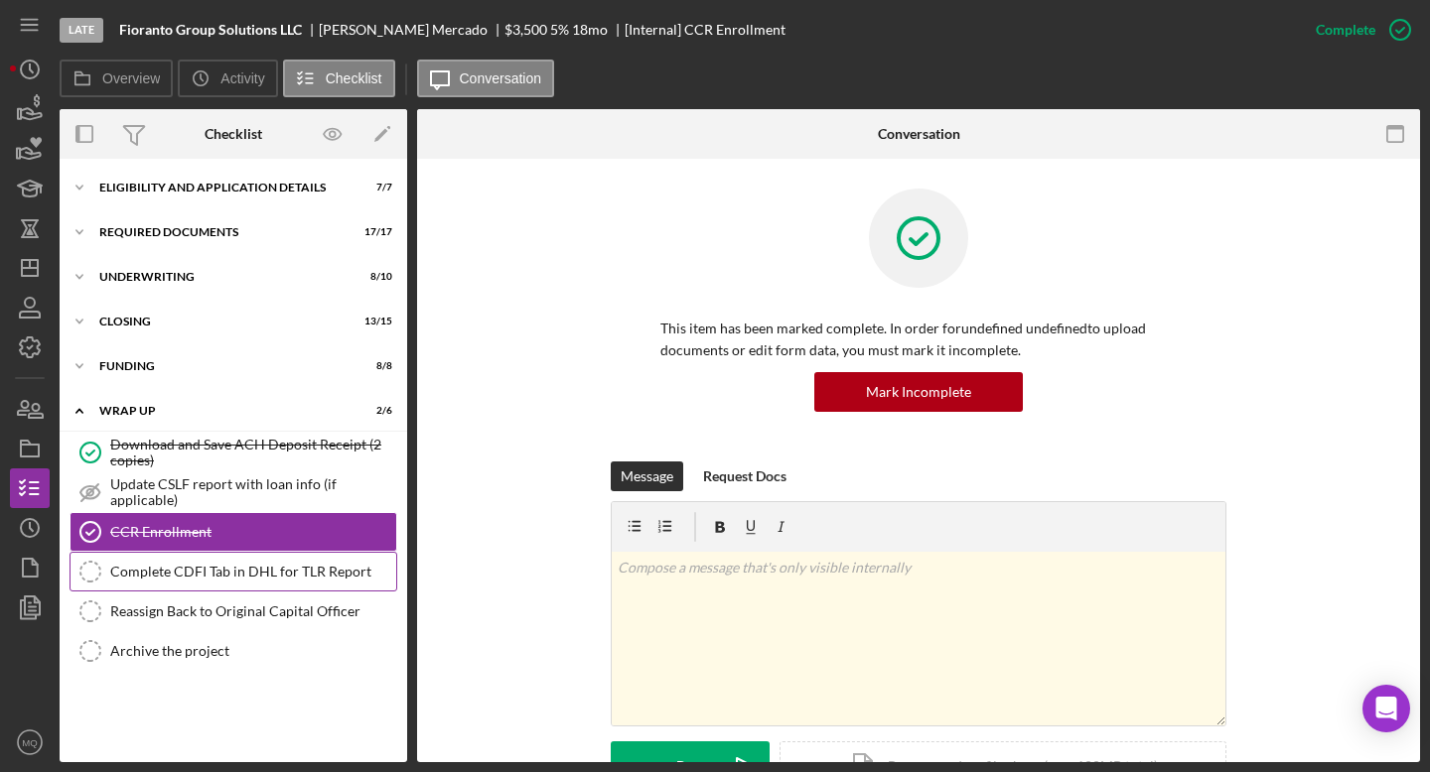
click at [161, 570] on div "Complete CDFI Tab in DHL for TLR Report" at bounding box center [253, 572] width 286 height 16
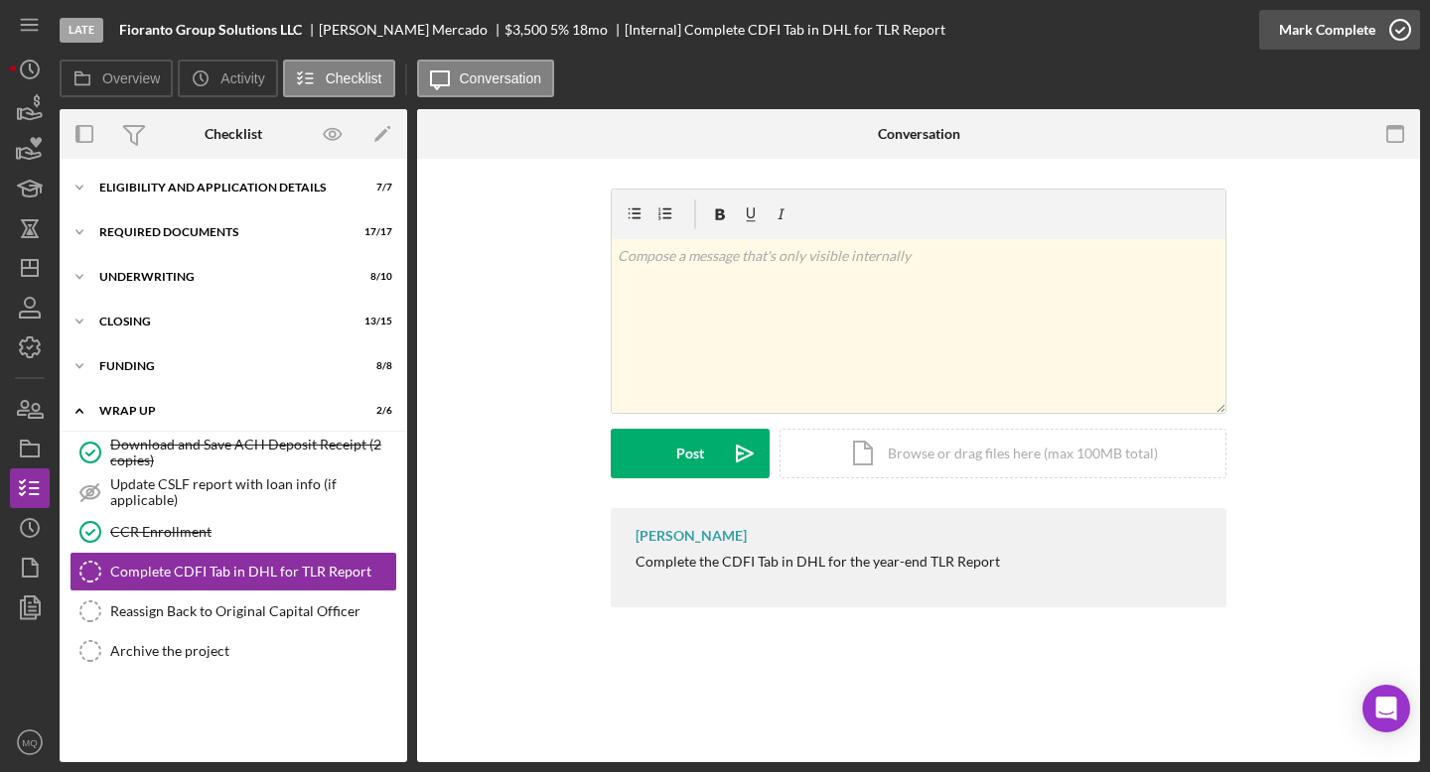
click at [702, 31] on icon "button" at bounding box center [1400, 30] width 50 height 50
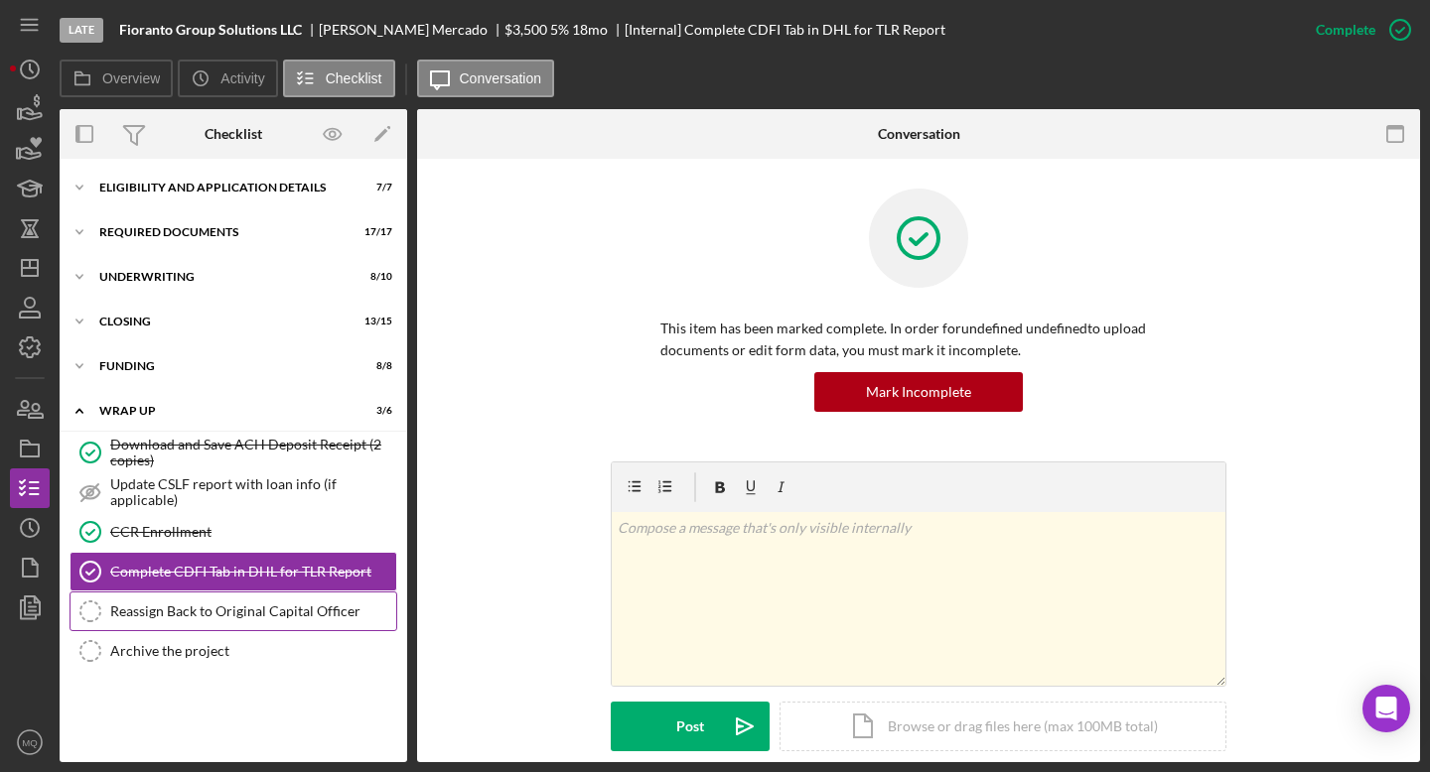
click at [309, 617] on div "Reassign Back to Original Capital Officer" at bounding box center [253, 612] width 286 height 16
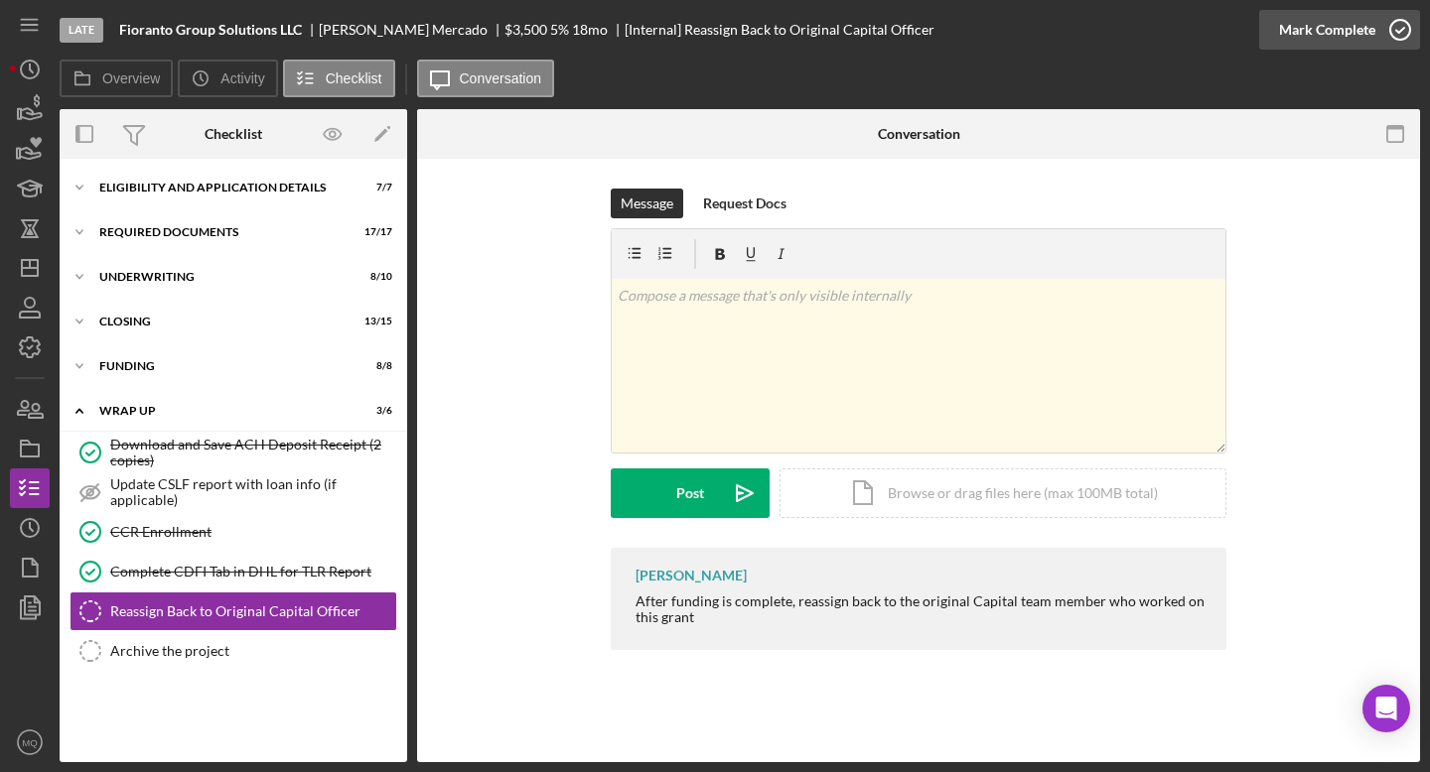
click at [702, 26] on icon "button" at bounding box center [1400, 30] width 50 height 50
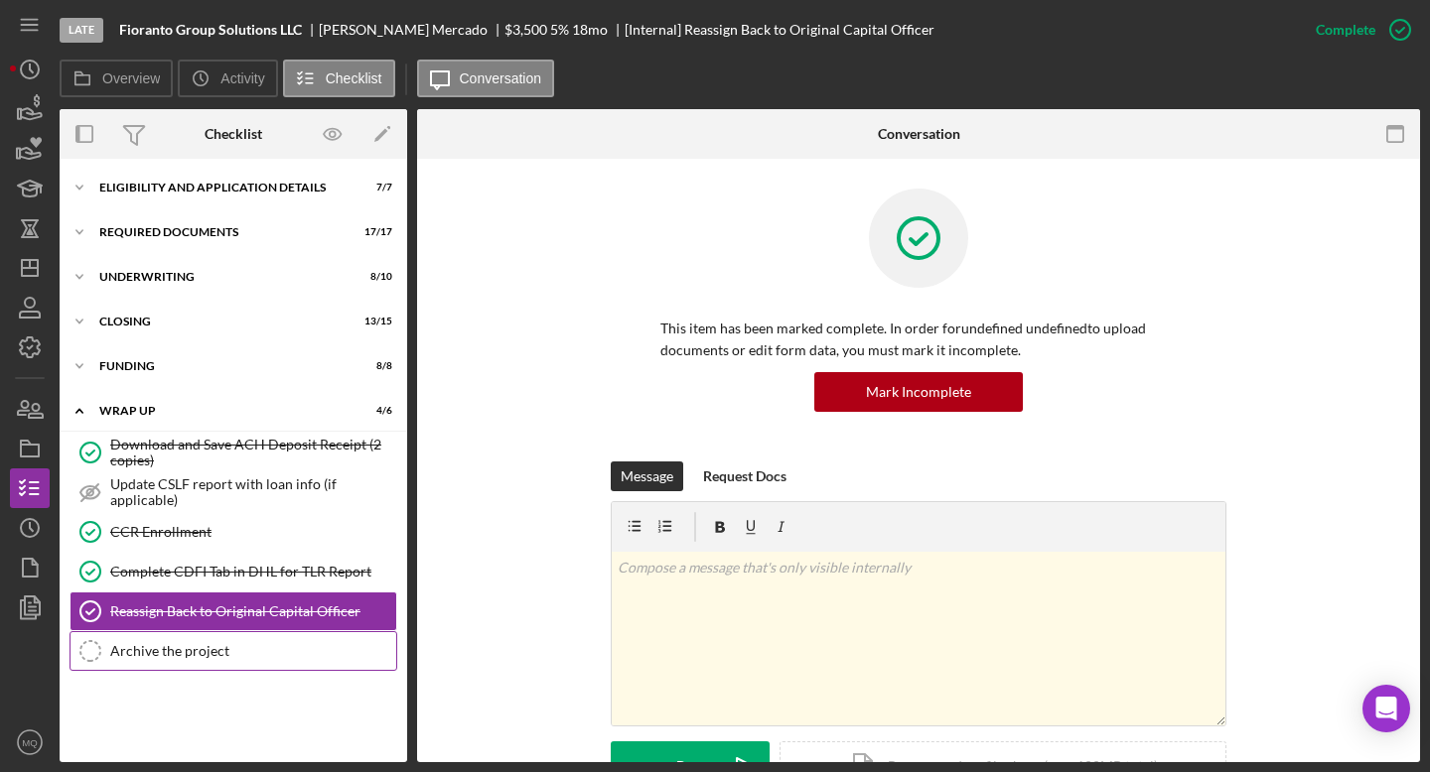
click at [230, 657] on div "Archive the project" at bounding box center [253, 651] width 286 height 16
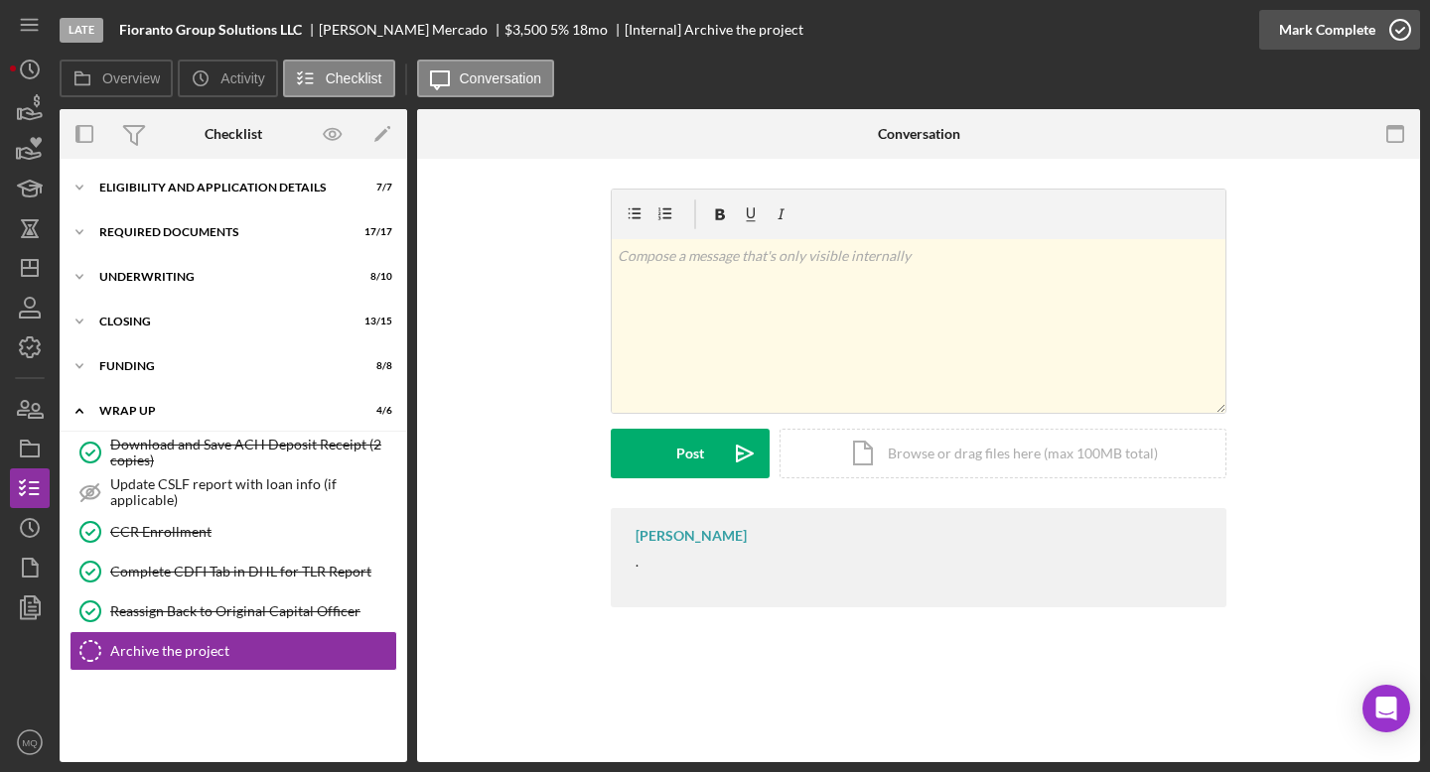
click at [702, 33] on icon "button" at bounding box center [1400, 30] width 50 height 50
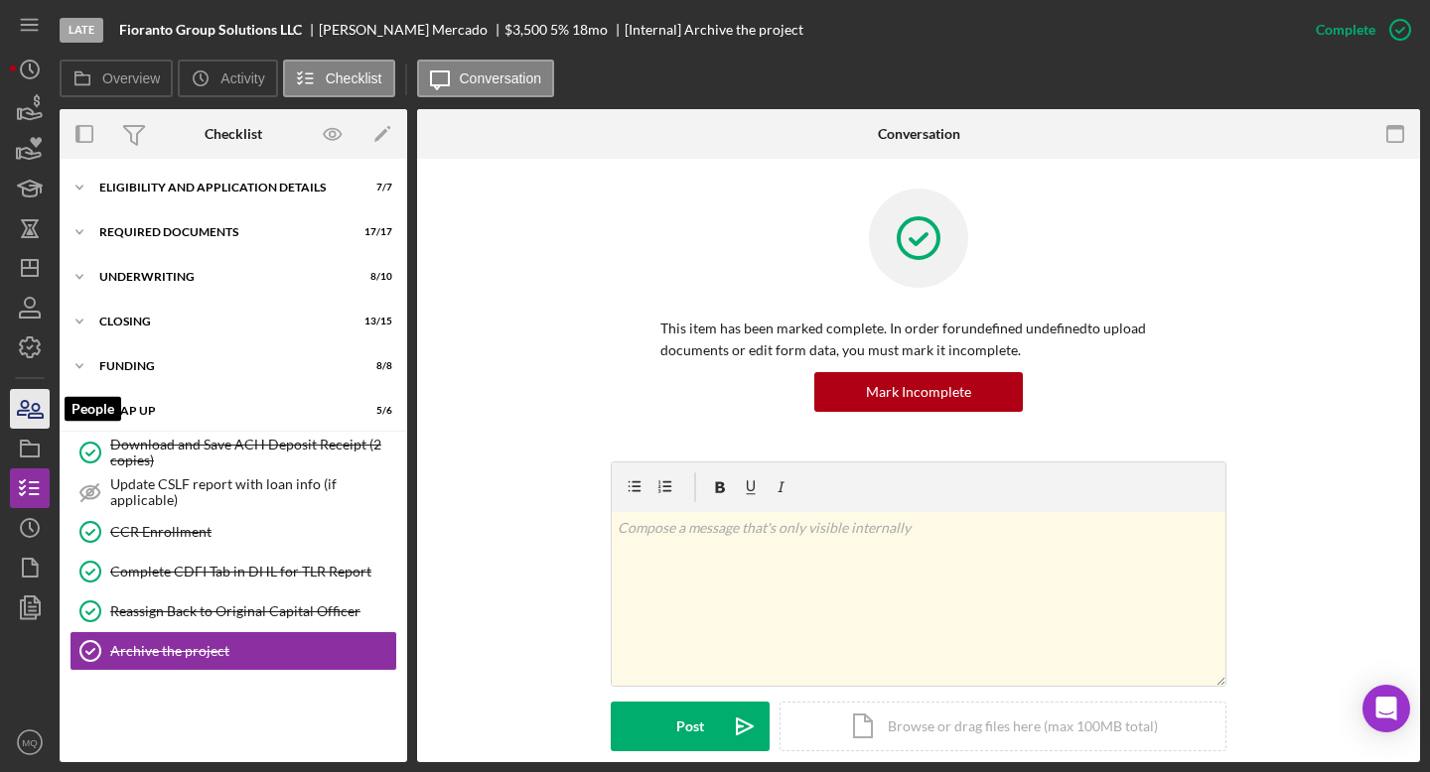
click at [32, 413] on icon "button" at bounding box center [36, 411] width 14 height 14
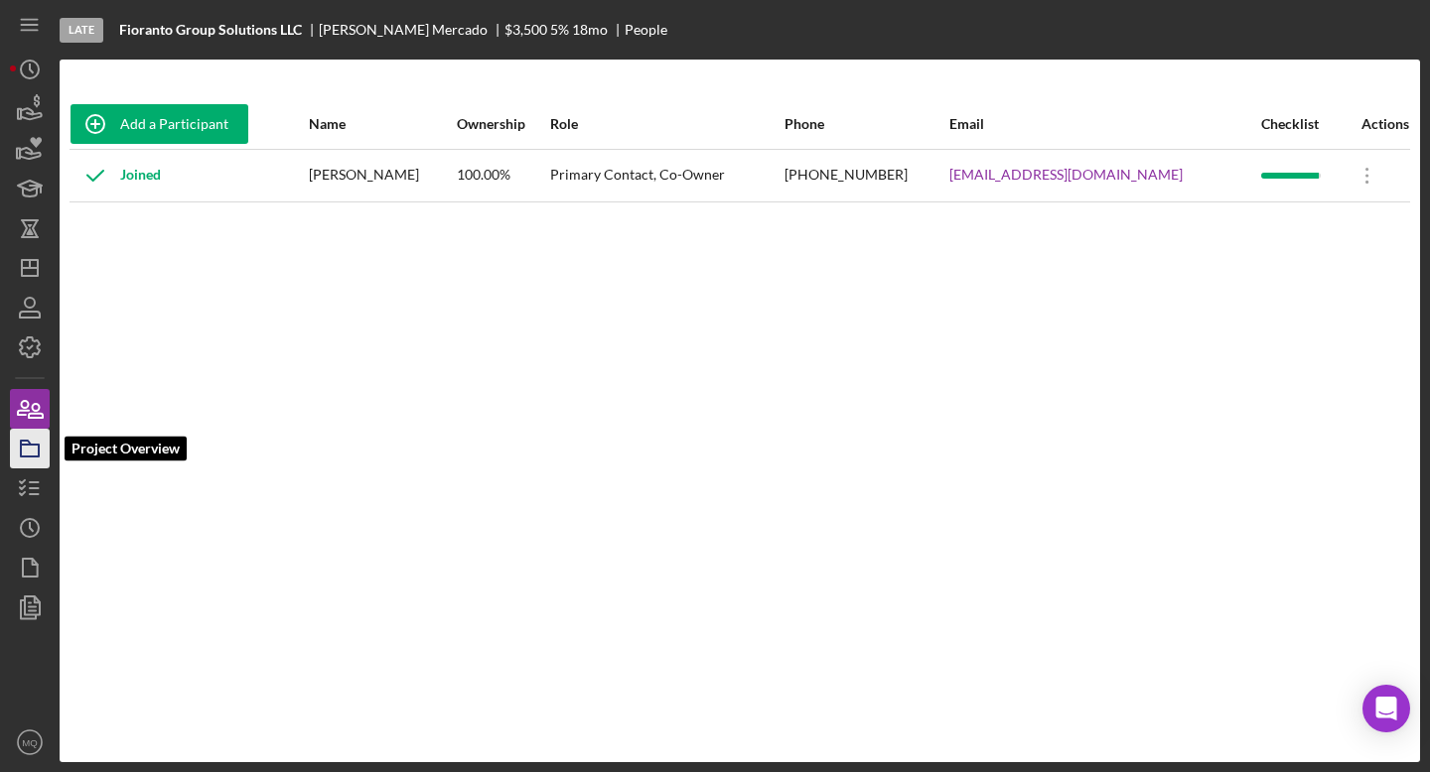
click at [37, 449] on icon "button" at bounding box center [30, 449] width 50 height 50
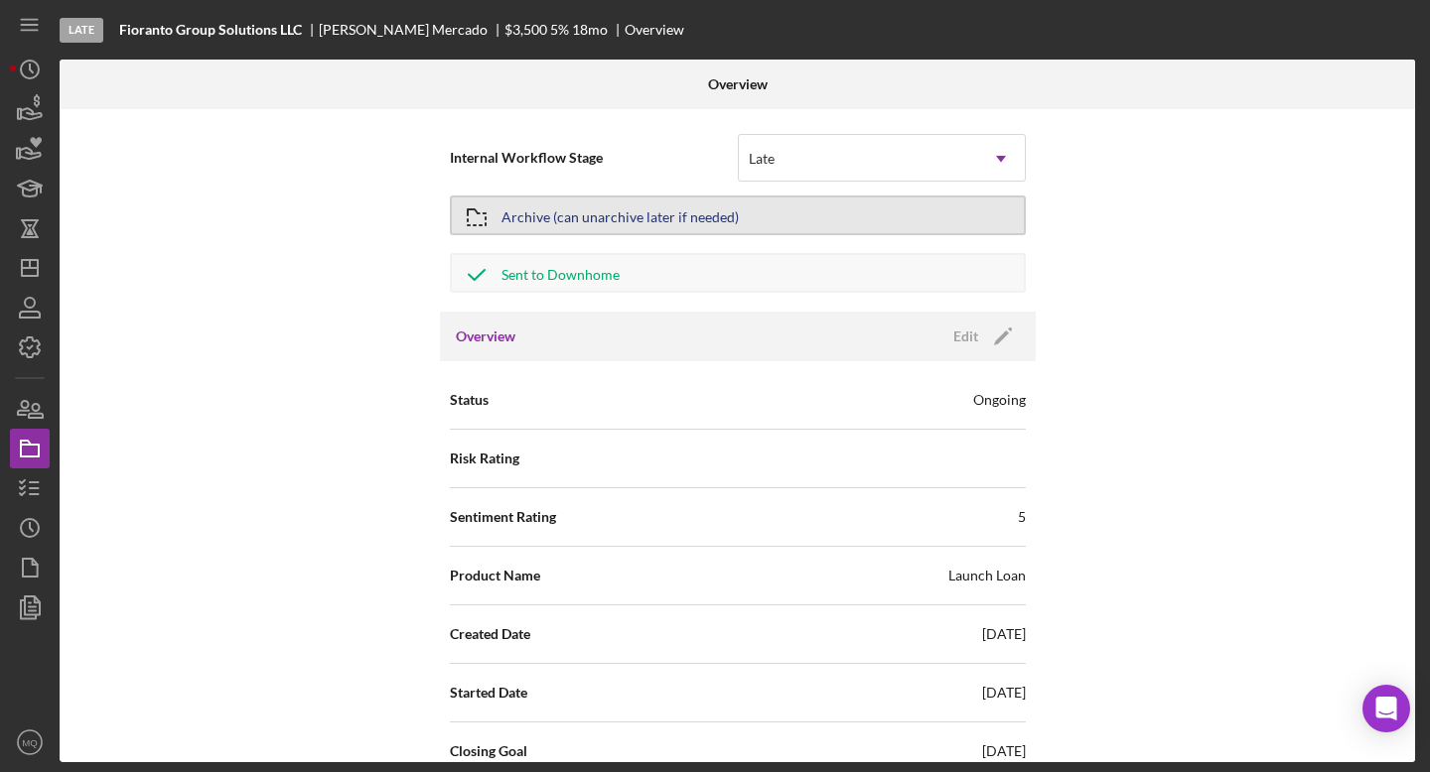
click at [588, 226] on div "Archive (can unarchive later if needed)" at bounding box center [619, 216] width 237 height 36
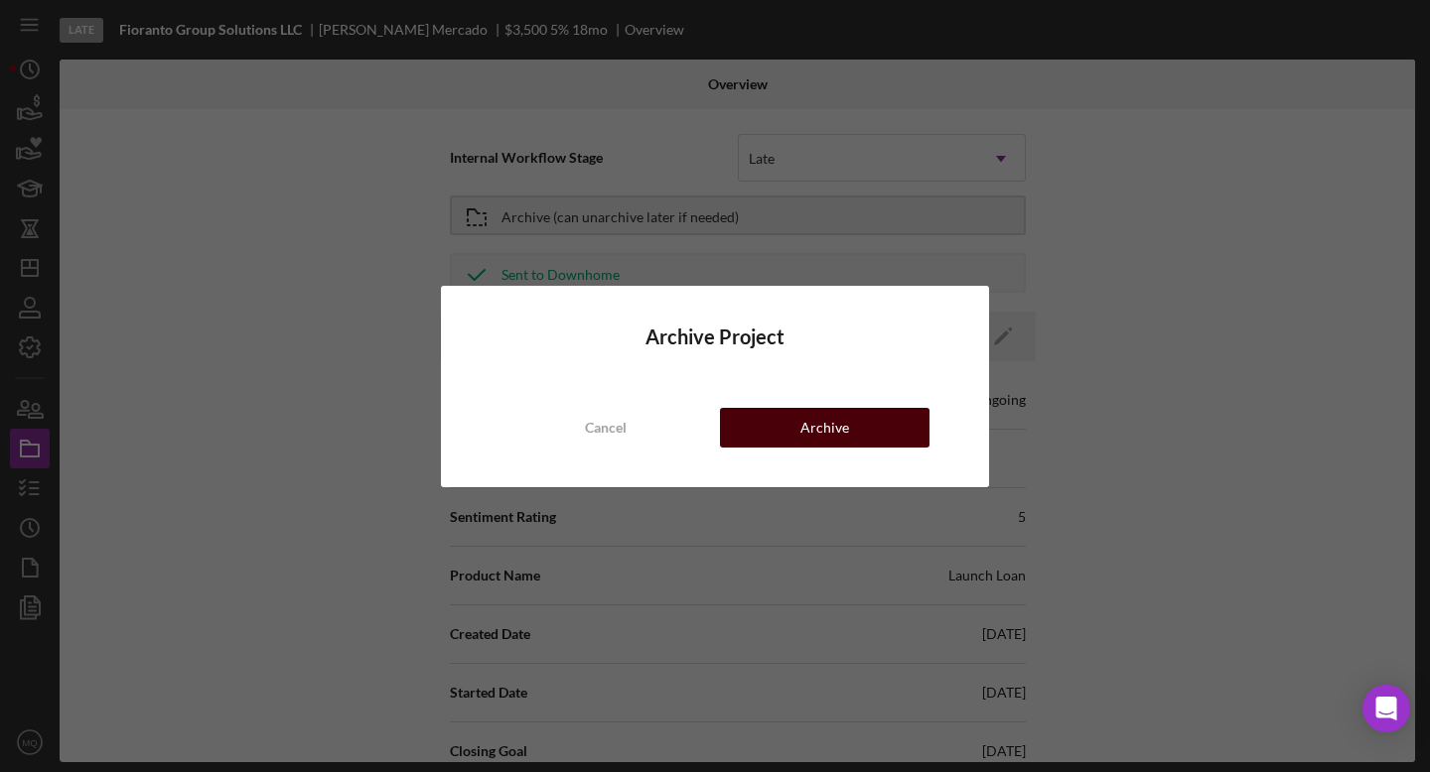
click at [702, 421] on div "Archive" at bounding box center [824, 428] width 49 height 40
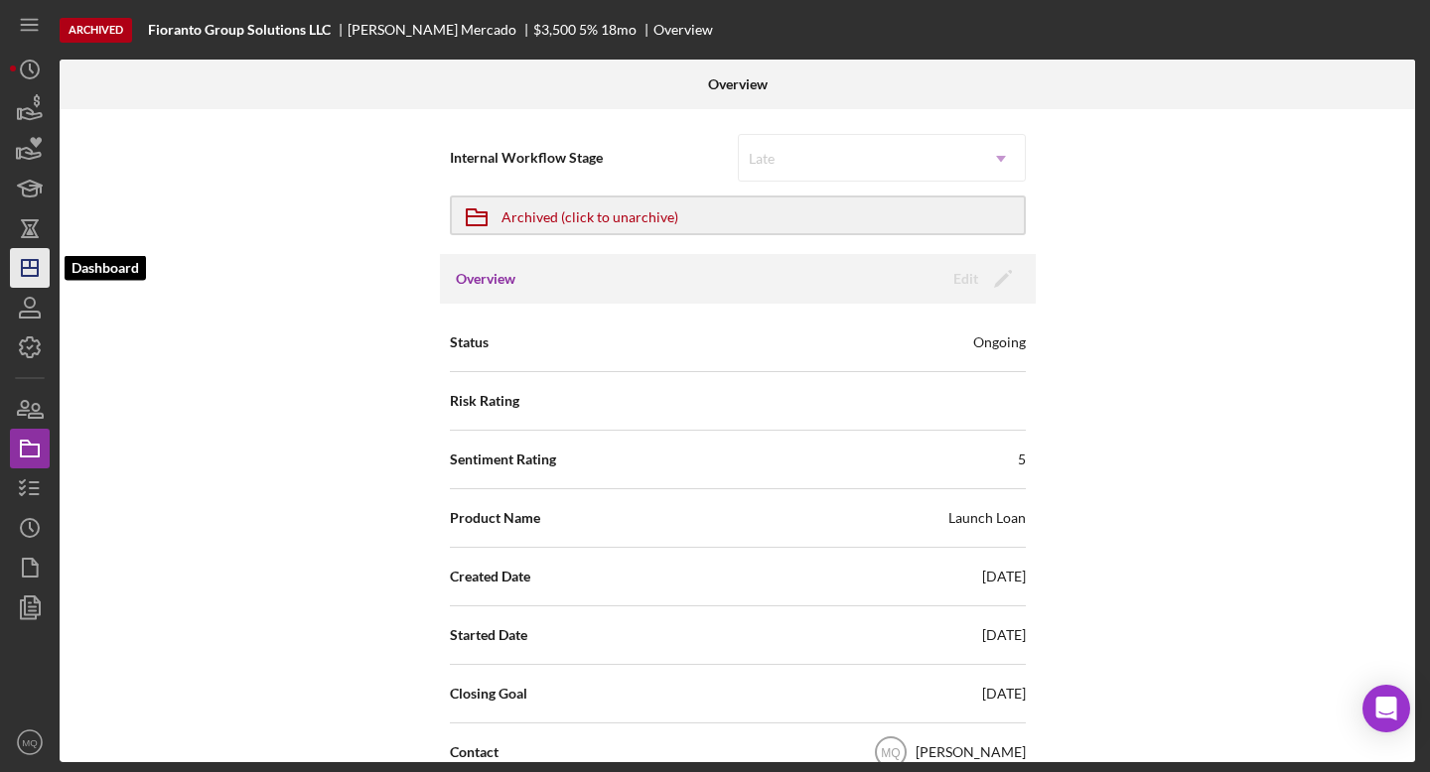
click at [31, 281] on icon "Icon/Dashboard" at bounding box center [30, 268] width 50 height 50
